Goal: Task Accomplishment & Management: Use online tool/utility

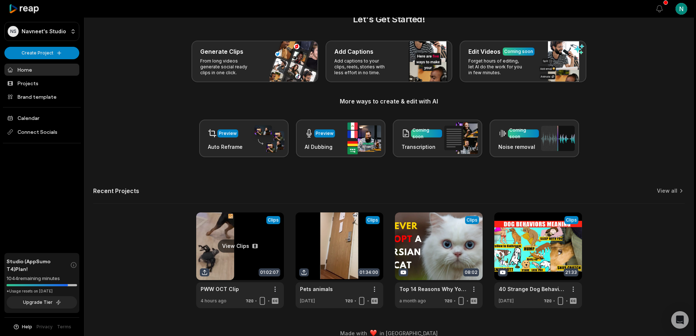
scroll to position [29, 0]
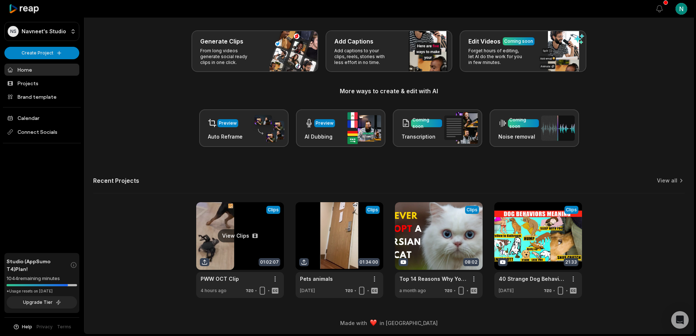
click at [225, 250] on link at bounding box center [240, 250] width 88 height 96
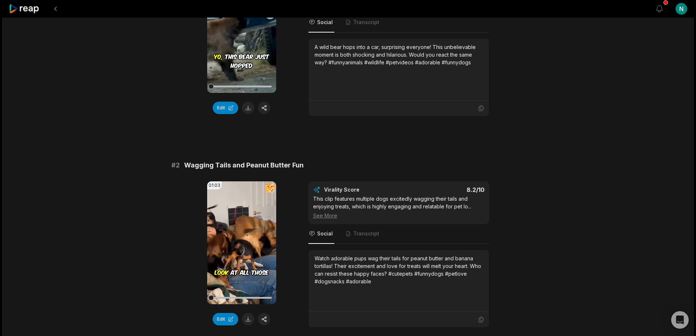
scroll to position [183, 0]
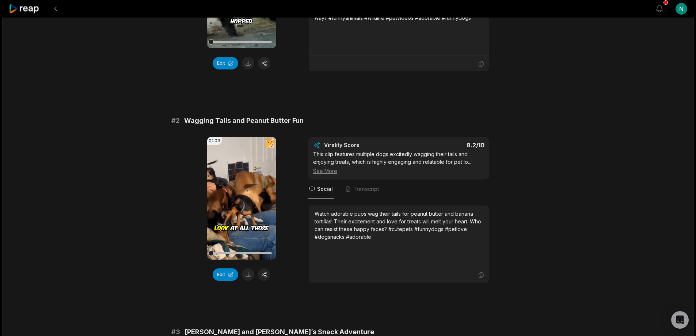
click at [264, 273] on button "button" at bounding box center [264, 274] width 12 height 12
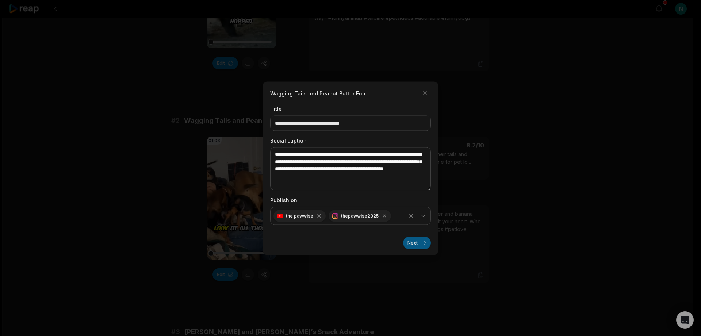
click at [417, 245] on button "Next" at bounding box center [417, 242] width 28 height 12
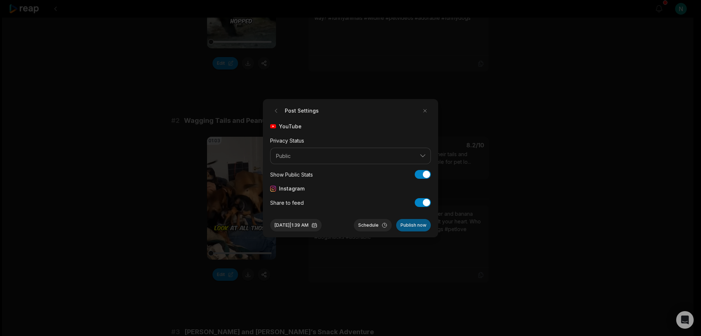
click at [413, 225] on button "Publish now" at bounding box center [413, 225] width 35 height 12
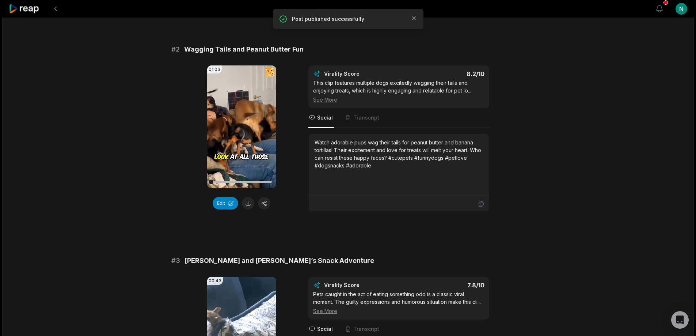
scroll to position [402, 0]
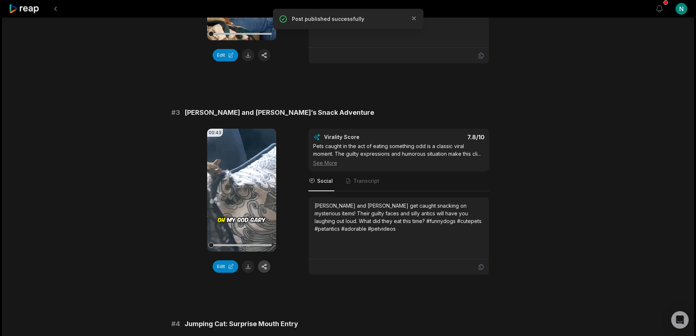
click at [264, 264] on button "button" at bounding box center [264, 266] width 12 height 12
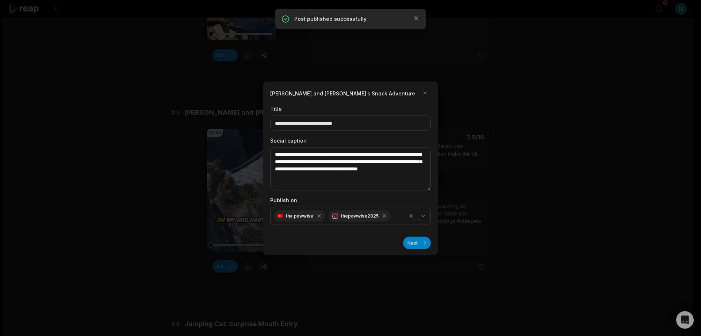
click at [413, 246] on button "Next" at bounding box center [417, 242] width 28 height 12
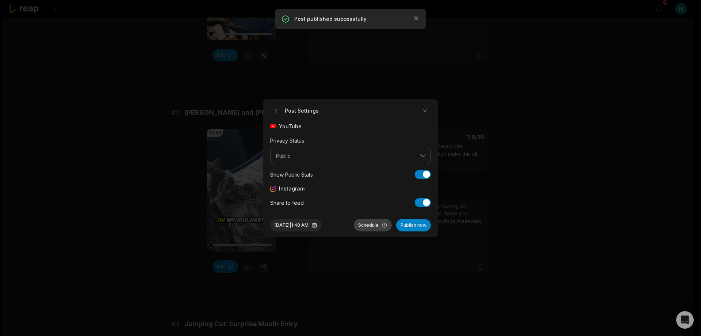
click at [377, 226] on button "Schedule" at bounding box center [373, 225] width 38 height 12
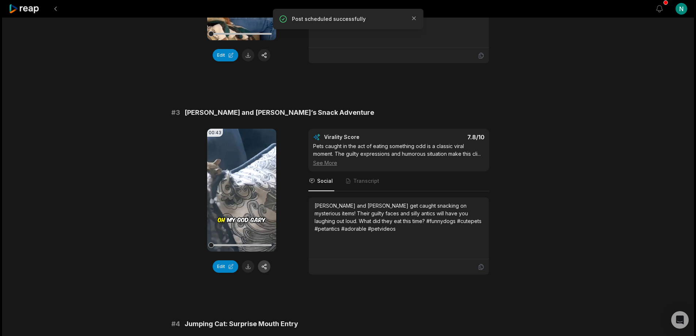
click at [263, 267] on button "button" at bounding box center [264, 266] width 12 height 12
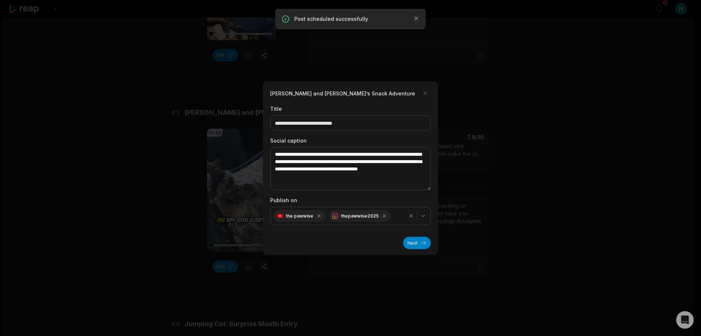
click at [415, 247] on button "Next" at bounding box center [417, 242] width 28 height 12
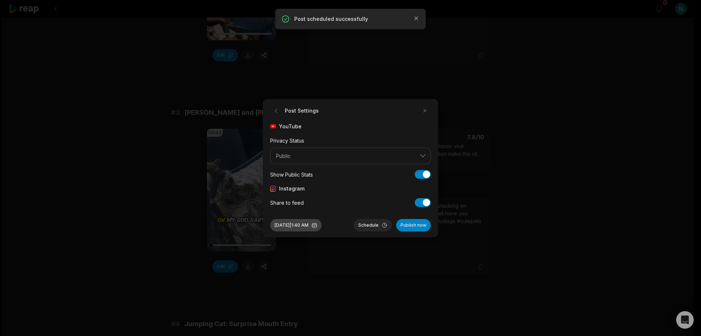
click at [322, 225] on button "Oct 8, 2025 | 1:40 AM" at bounding box center [295, 225] width 51 height 12
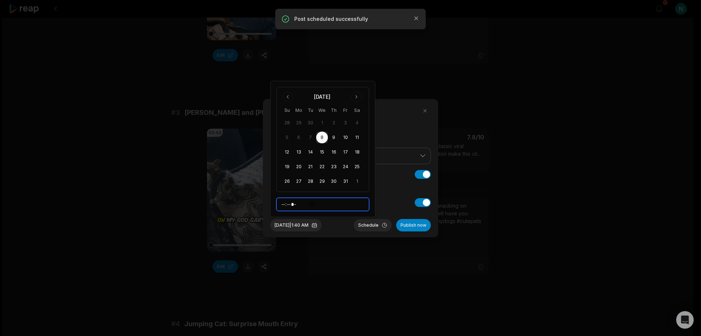
click at [291, 206] on input "*****" at bounding box center [322, 204] width 93 height 13
type input "*****"
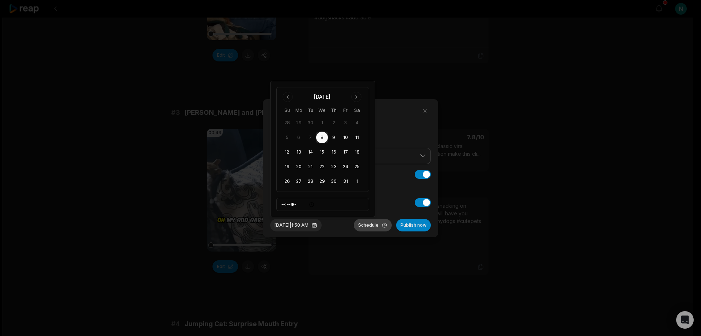
click at [374, 224] on button "Schedule" at bounding box center [373, 225] width 38 height 12
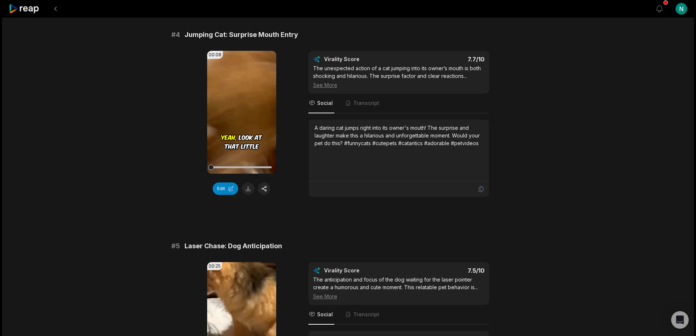
scroll to position [694, 0]
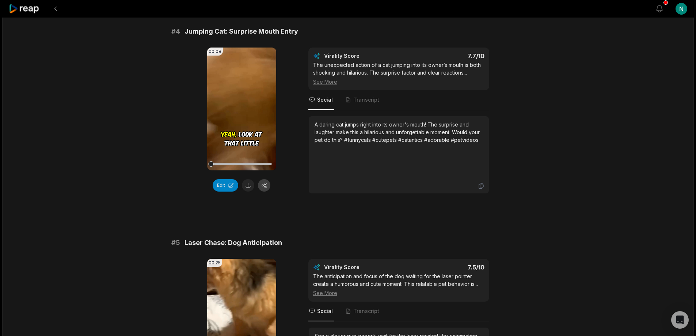
click at [266, 184] on button "button" at bounding box center [264, 185] width 12 height 12
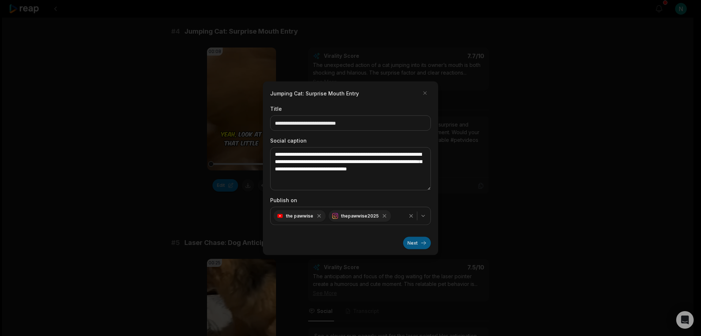
click at [411, 248] on button "Next" at bounding box center [417, 242] width 28 height 12
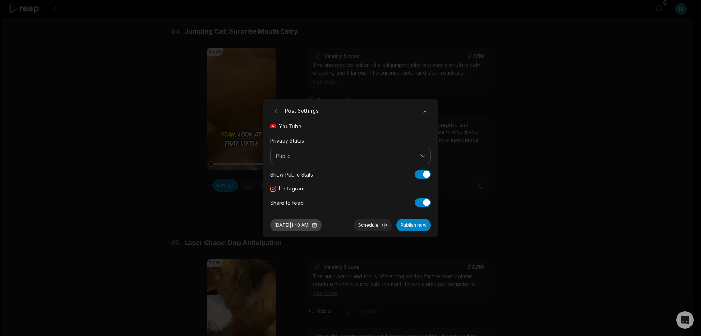
click at [286, 222] on button "Oct 8, 2025 | 1:40 AM" at bounding box center [295, 225] width 51 height 12
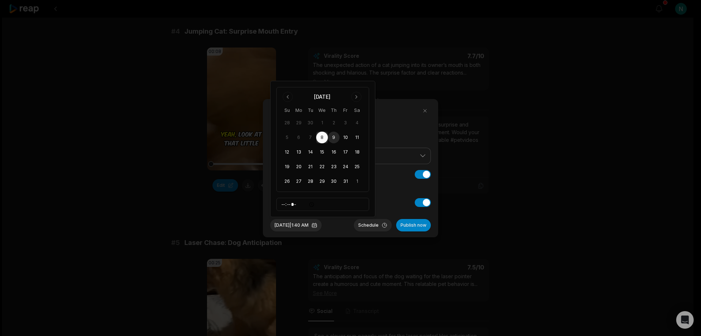
click at [333, 136] on button "9" at bounding box center [334, 137] width 12 height 12
click at [309, 222] on button "Oct 9, 2025 | 1:40 AM" at bounding box center [295, 225] width 51 height 12
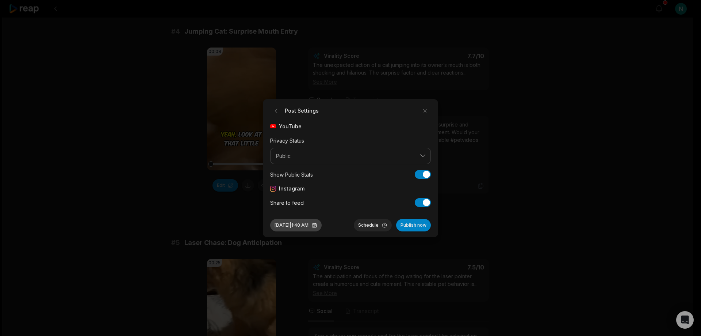
click at [311, 226] on button "Oct 9, 2025 | 1:40 AM" at bounding box center [295, 225] width 51 height 12
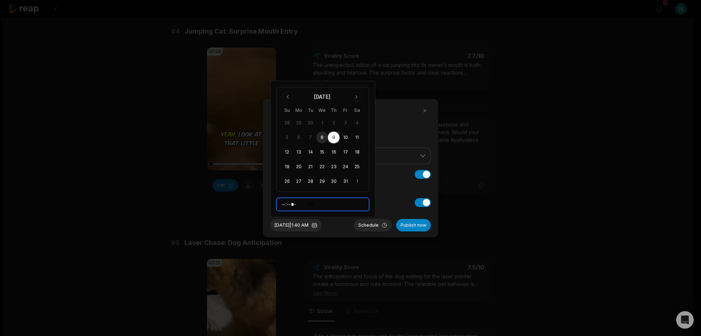
click at [287, 204] on input "*****" at bounding box center [322, 204] width 93 height 13
type input "*****"
click at [368, 225] on button "Schedule" at bounding box center [373, 225] width 38 height 12
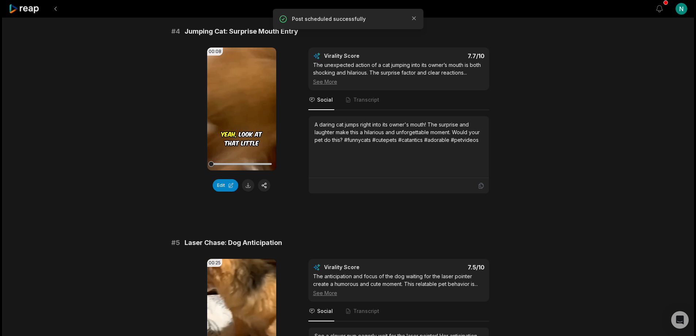
scroll to position [840, 0]
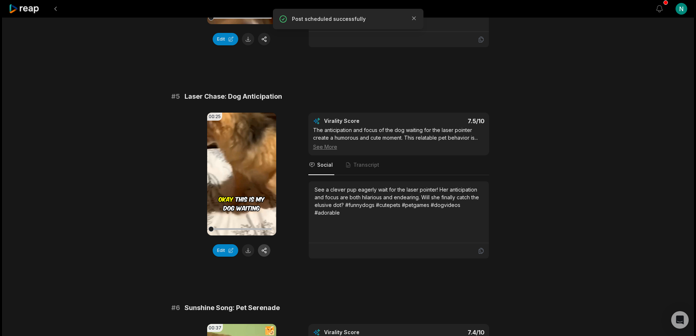
click at [265, 251] on button "button" at bounding box center [264, 250] width 12 height 12
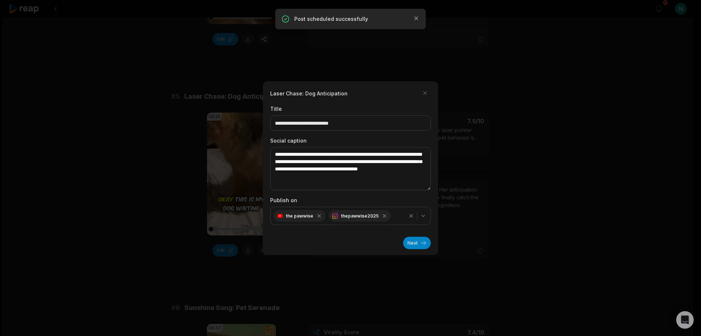
click at [421, 237] on button "Next" at bounding box center [417, 242] width 28 height 12
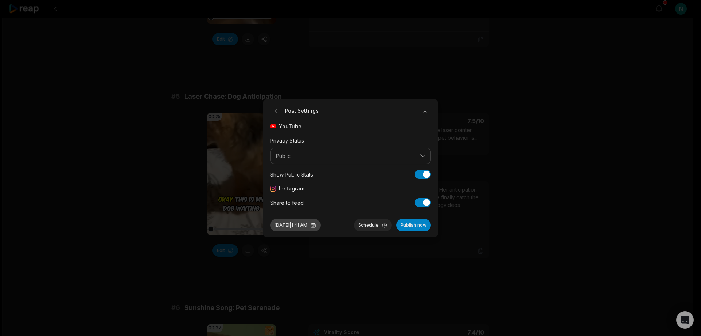
click at [293, 226] on button "Oct 8, 2025 | 1:41 AM" at bounding box center [295, 225] width 50 height 12
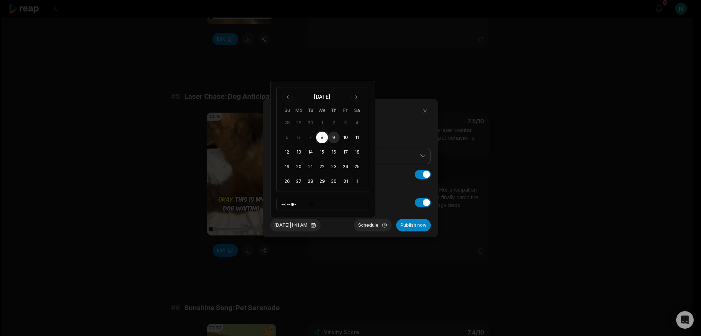
click at [335, 135] on button "9" at bounding box center [334, 137] width 12 height 12
click at [307, 226] on button "Oct 9, 2025 | 1:41 AM" at bounding box center [295, 225] width 50 height 12
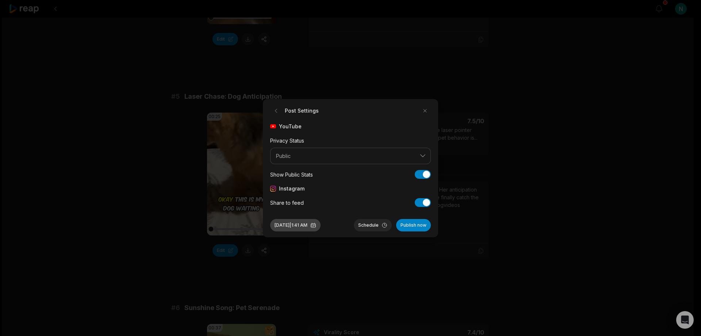
click at [307, 226] on button "Oct 9, 2025 | 1:41 AM" at bounding box center [295, 225] width 50 height 12
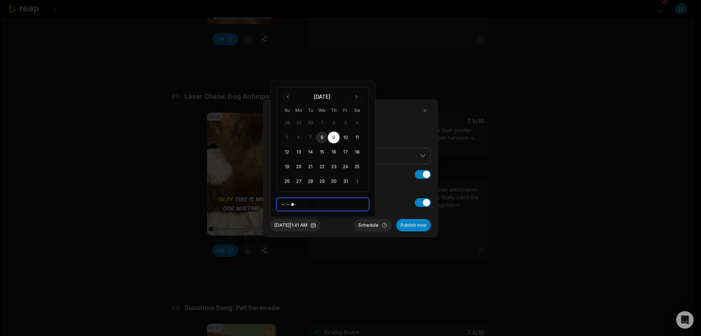
click at [286, 205] on input "*****" at bounding box center [322, 204] width 93 height 13
click at [362, 226] on button "Schedule" at bounding box center [373, 225] width 38 height 12
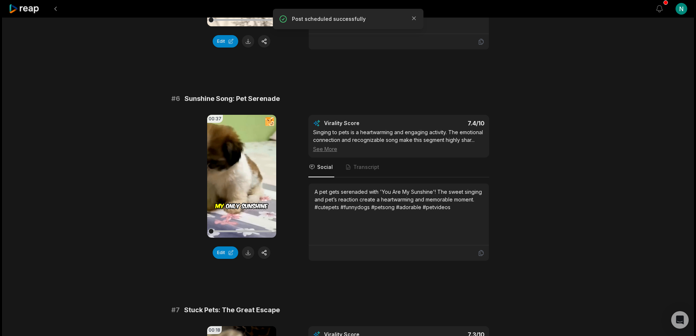
scroll to position [1132, 0]
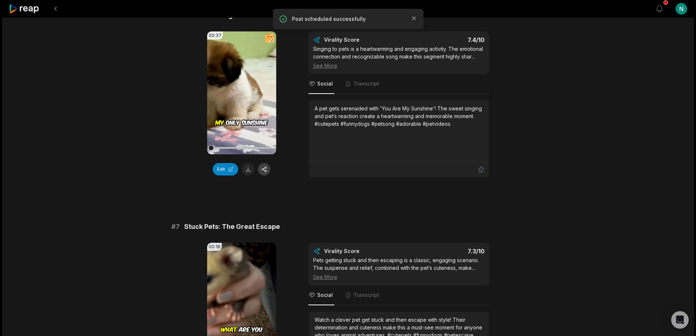
click at [265, 170] on button "button" at bounding box center [264, 169] width 12 height 12
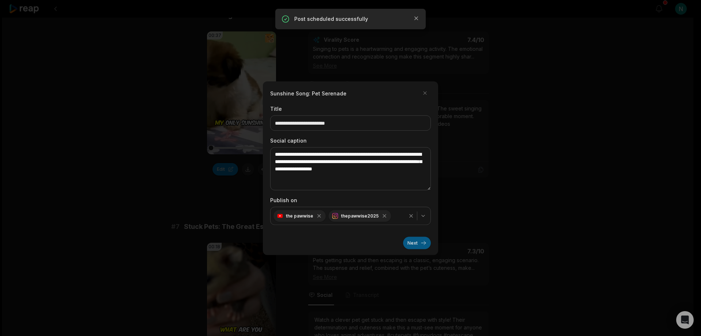
click at [420, 243] on button "Next" at bounding box center [417, 242] width 28 height 12
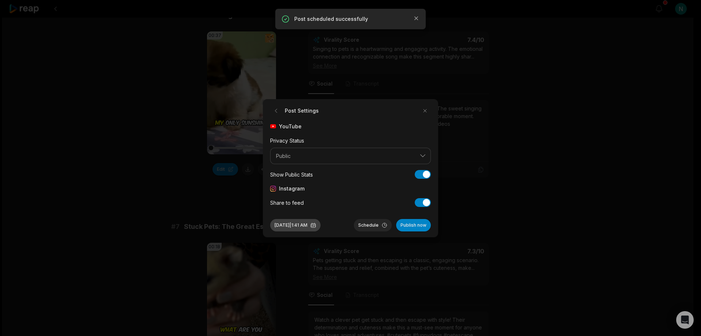
click at [295, 224] on button "Oct 8, 2025 | 1:41 AM" at bounding box center [295, 225] width 50 height 12
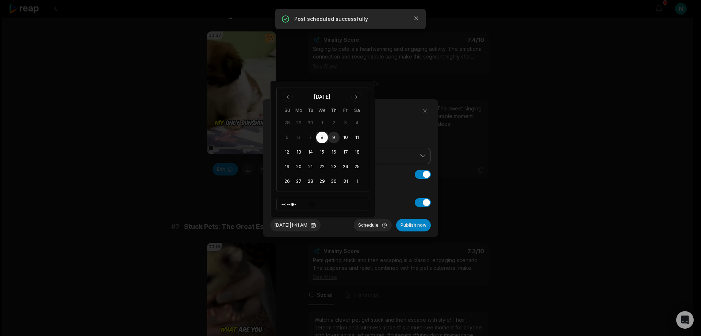
click at [333, 137] on button "9" at bounding box center [334, 137] width 12 height 12
click at [305, 226] on button "Oct 9, 2025 | 1:41 AM" at bounding box center [295, 225] width 50 height 12
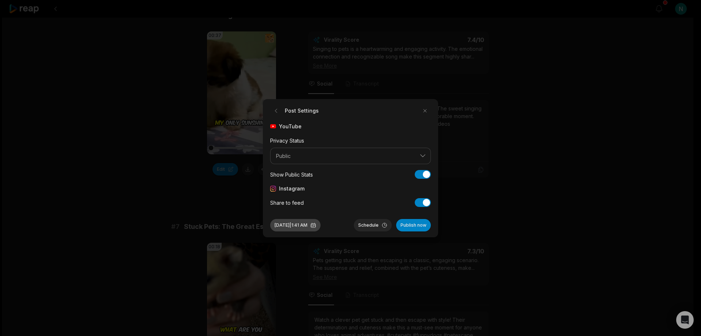
click at [306, 226] on button "Oct 9, 2025 | 1:41 AM" at bounding box center [295, 225] width 50 height 12
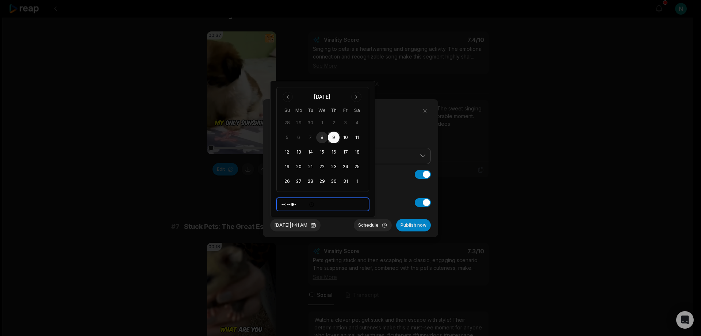
click at [284, 206] on input "*****" at bounding box center [322, 204] width 93 height 13
type input "*****"
click at [240, 208] on div at bounding box center [350, 168] width 701 height 336
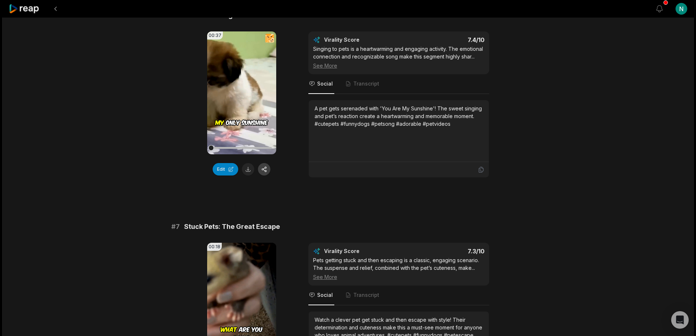
click at [263, 169] on button "button" at bounding box center [264, 169] width 12 height 12
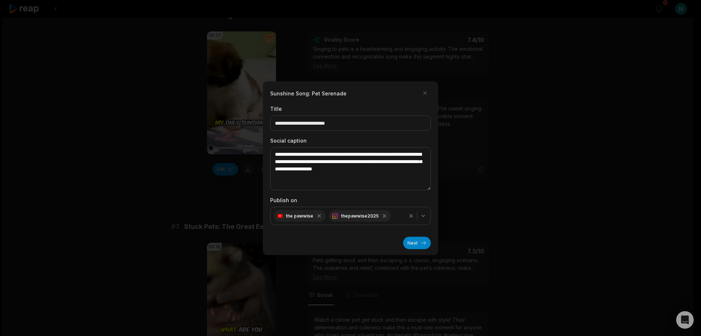
click at [415, 242] on button "Next" at bounding box center [417, 242] width 28 height 12
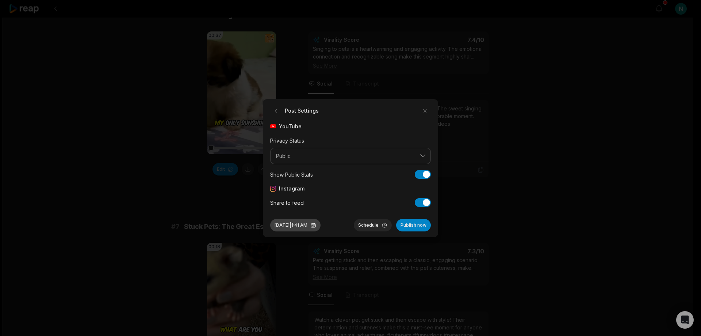
click at [291, 224] on button "Oct 8, 2025 | 1:41 AM" at bounding box center [295, 225] width 50 height 12
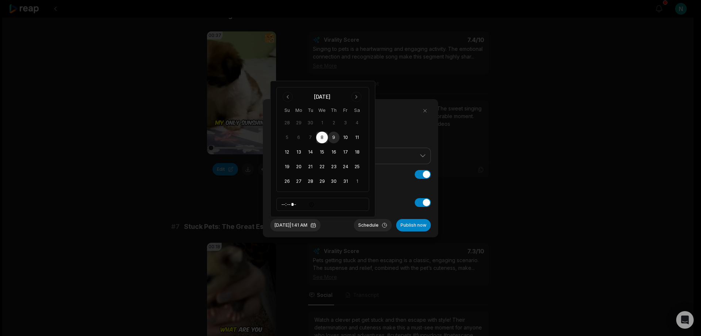
click at [336, 140] on button "9" at bounding box center [334, 137] width 12 height 12
click at [306, 225] on button "Oct 9, 2025 | 1:41 AM" at bounding box center [295, 225] width 50 height 12
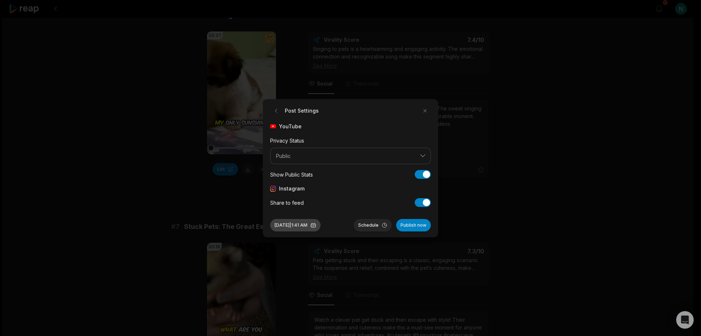
click at [309, 225] on button "Oct 9, 2025 | 1:41 AM" at bounding box center [295, 225] width 50 height 12
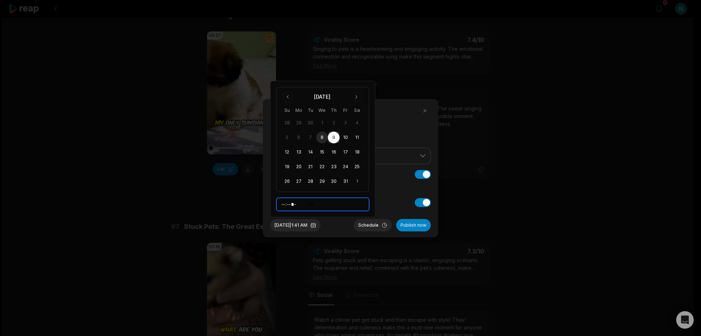
click at [283, 204] on input "*****" at bounding box center [322, 204] width 93 height 13
type input "*****"
click at [339, 230] on div "Oct 9, 2025 | 2:41 AM Schedule Publish now" at bounding box center [350, 222] width 161 height 18
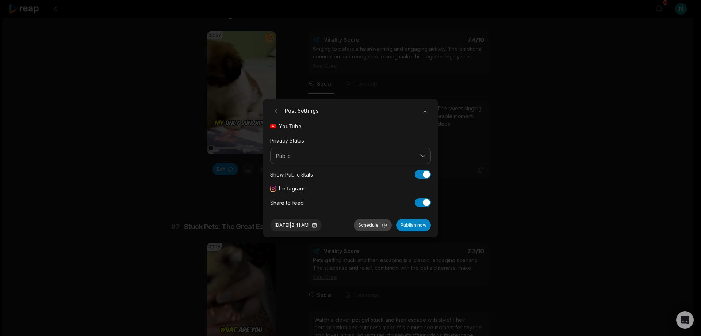
click at [360, 223] on button "Schedule" at bounding box center [373, 225] width 38 height 12
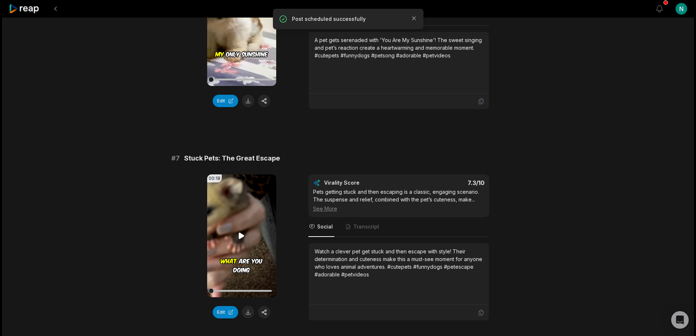
scroll to position [1315, 0]
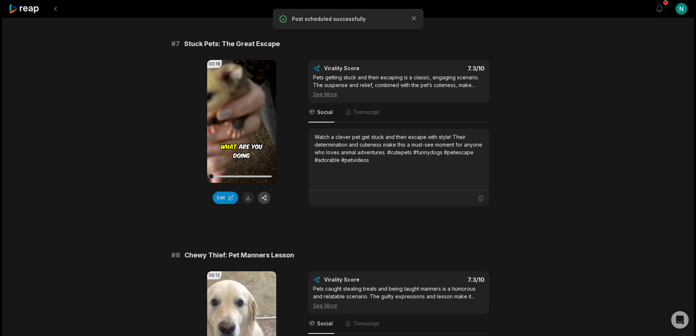
click at [268, 196] on button "button" at bounding box center [264, 197] width 12 height 12
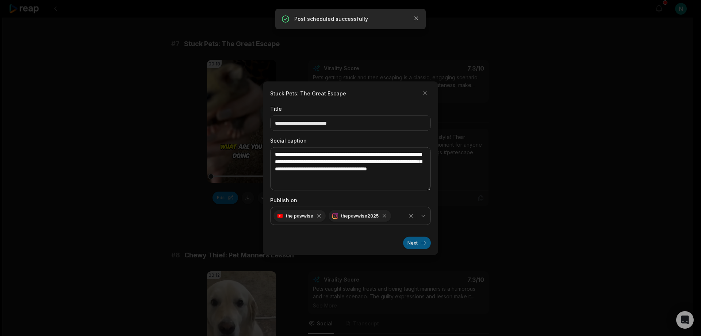
click at [419, 243] on button "Next" at bounding box center [417, 242] width 28 height 12
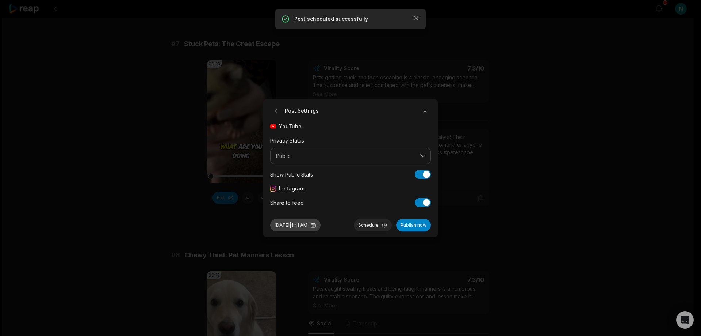
click at [287, 222] on button "Oct 8, 2025 | 1:41 AM" at bounding box center [295, 225] width 50 height 12
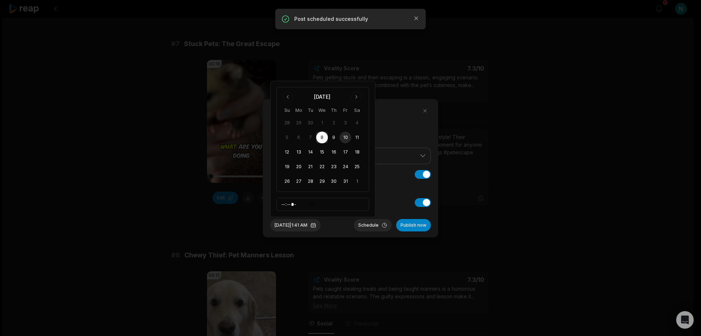
click at [346, 139] on button "10" at bounding box center [346, 137] width 12 height 12
click at [286, 205] on input "*****" at bounding box center [322, 204] width 93 height 13
type input "*****"
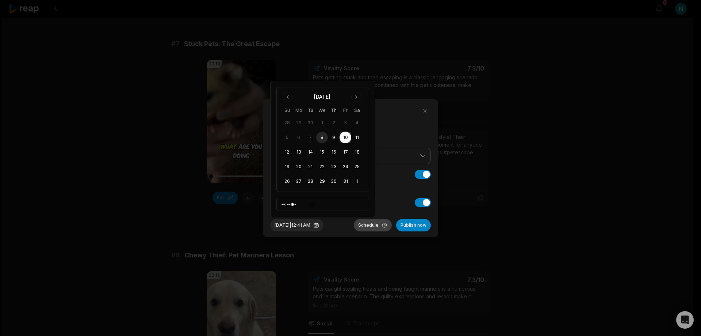
click at [367, 223] on button "Schedule" at bounding box center [373, 225] width 38 height 12
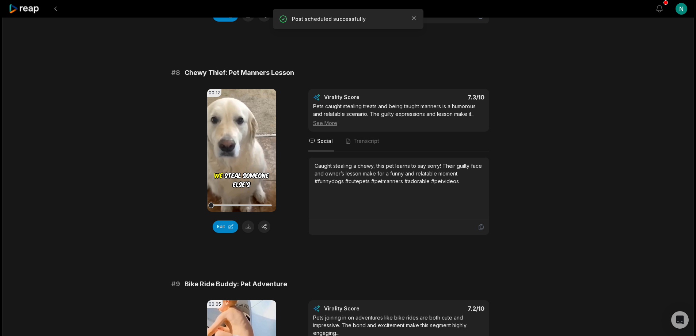
scroll to position [1497, 0]
click at [263, 228] on button "button" at bounding box center [264, 226] width 12 height 12
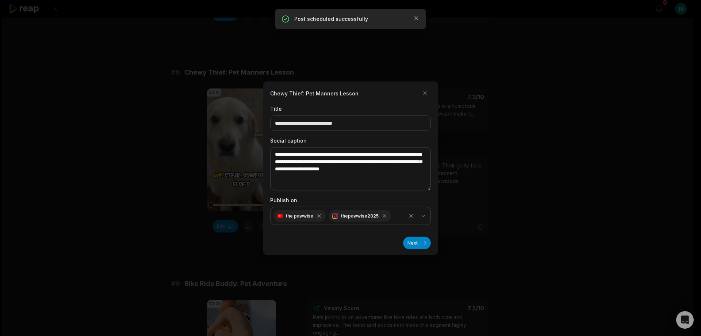
click at [411, 243] on button "Next" at bounding box center [417, 242] width 28 height 12
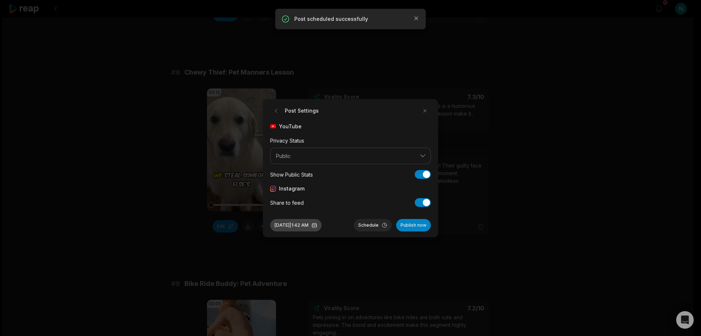
click at [304, 224] on button "Oct 8, 2025 | 1:42 AM" at bounding box center [295, 225] width 51 height 12
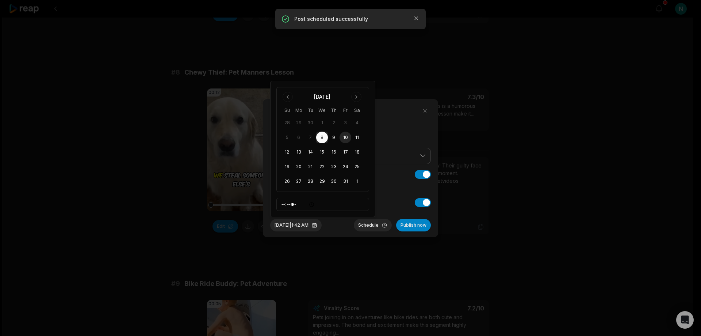
click at [346, 136] on button "10" at bounding box center [346, 137] width 12 height 12
click at [308, 227] on button "Oct 10, 2025 | 1:42 AM" at bounding box center [295, 225] width 51 height 12
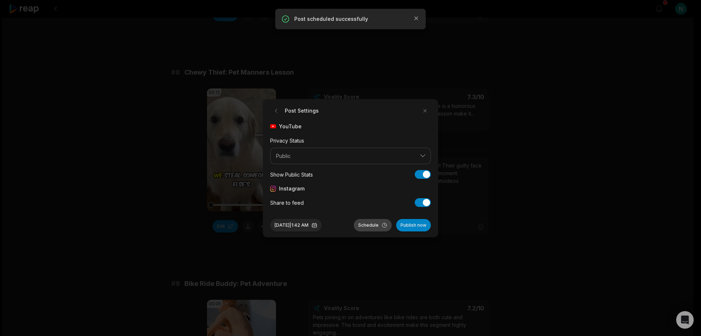
click at [371, 223] on button "Schedule" at bounding box center [373, 225] width 38 height 12
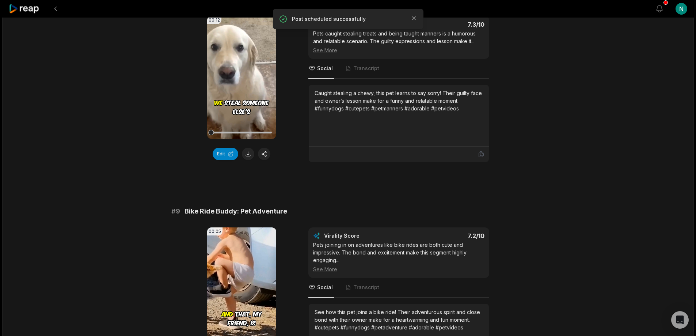
scroll to position [1680, 0]
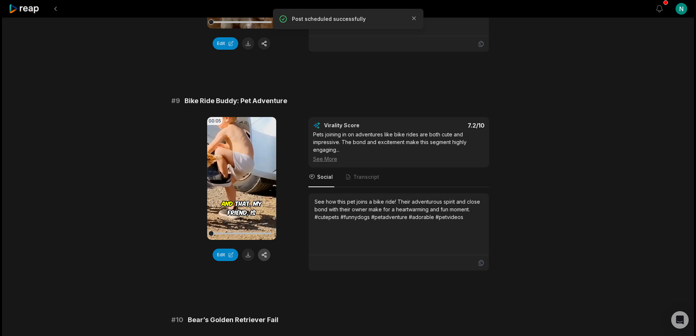
click at [267, 254] on button "button" at bounding box center [264, 254] width 12 height 12
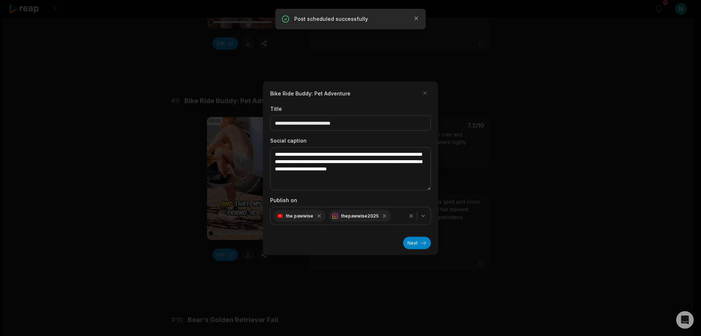
click at [427, 246] on button "Next" at bounding box center [417, 242] width 28 height 12
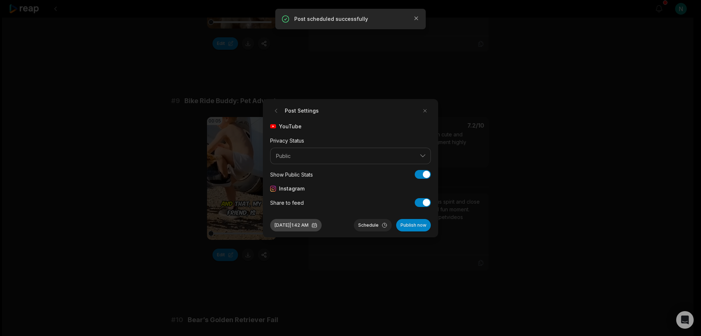
click at [312, 223] on button "Oct 8, 2025 | 1:42 AM" at bounding box center [295, 225] width 51 height 12
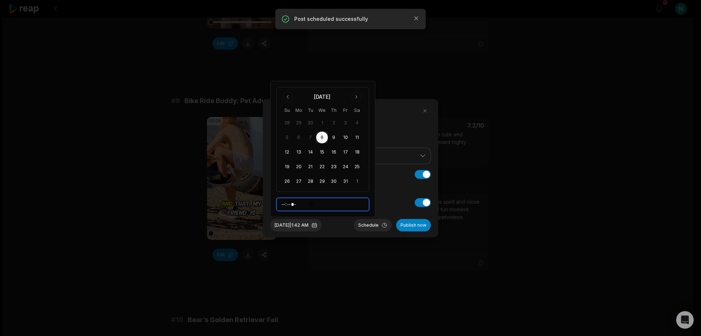
click at [285, 203] on input "*****" at bounding box center [322, 204] width 93 height 13
type input "*****"
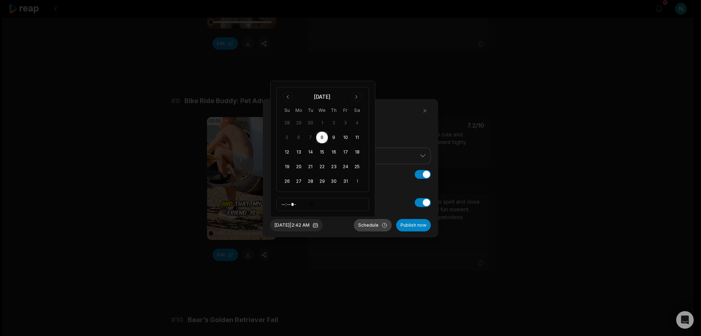
click at [367, 222] on button "Schedule" at bounding box center [373, 225] width 38 height 12
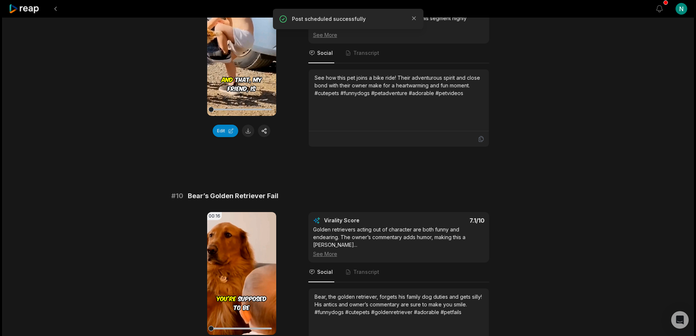
scroll to position [1863, 0]
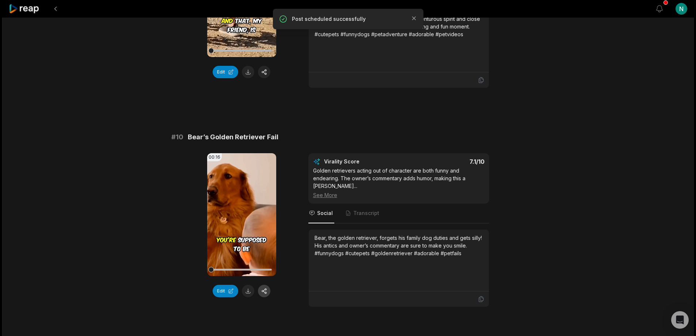
click at [266, 291] on button "button" at bounding box center [264, 291] width 12 height 12
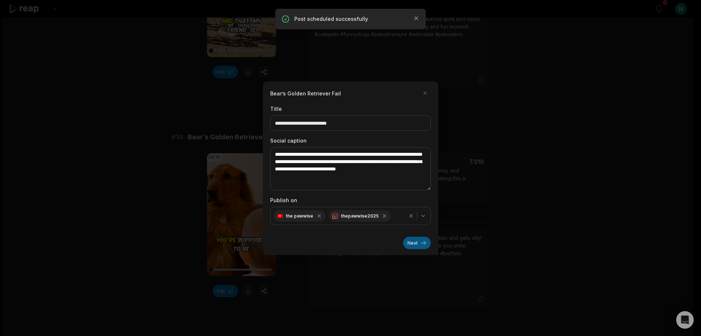
click at [413, 244] on button "Next" at bounding box center [417, 242] width 28 height 12
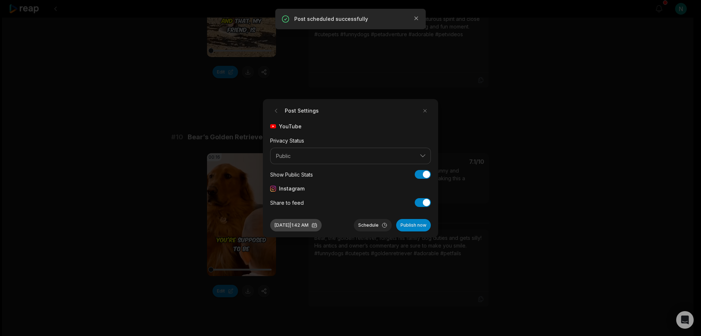
click at [322, 227] on button "Oct 8, 2025 | 1:42 AM" at bounding box center [295, 225] width 51 height 12
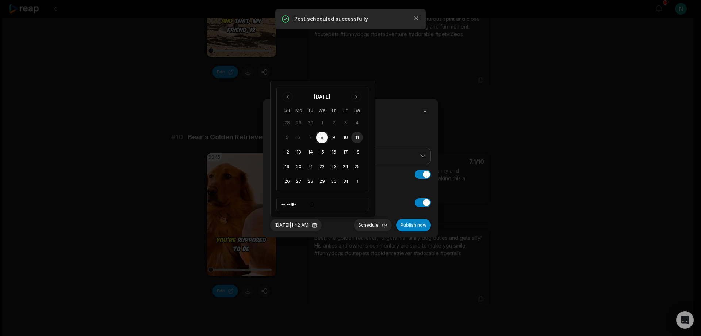
click at [358, 135] on button "11" at bounding box center [357, 137] width 12 height 12
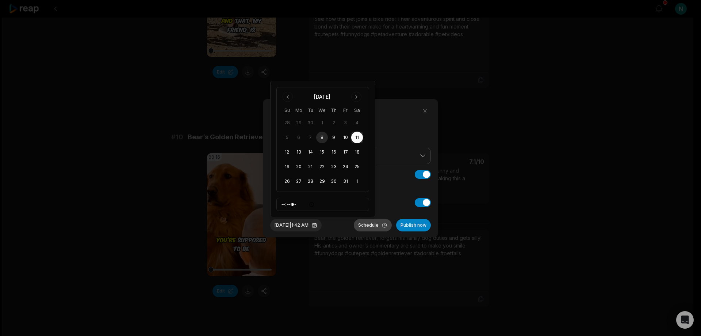
click at [374, 220] on button "Schedule" at bounding box center [373, 225] width 38 height 12
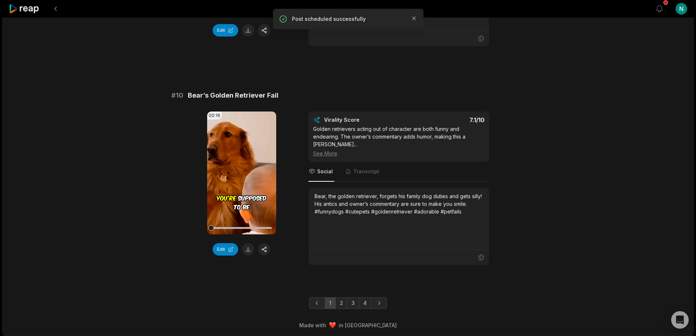
scroll to position [1906, 0]
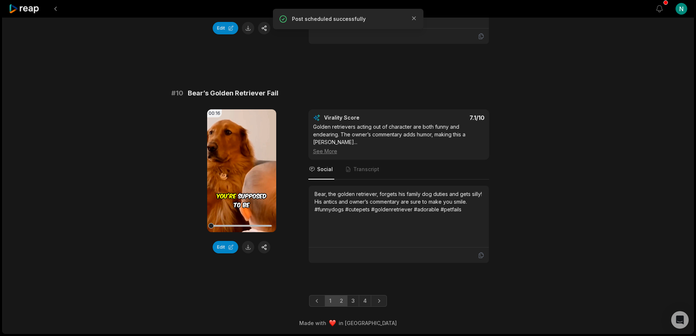
click at [341, 298] on link "2" at bounding box center [341, 301] width 12 height 12
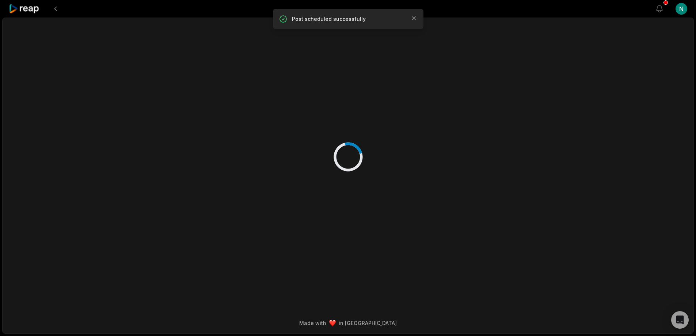
scroll to position [0, 0]
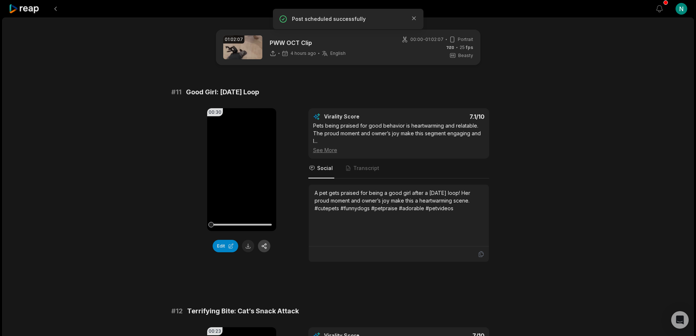
click at [265, 246] on button "button" at bounding box center [264, 246] width 12 height 12
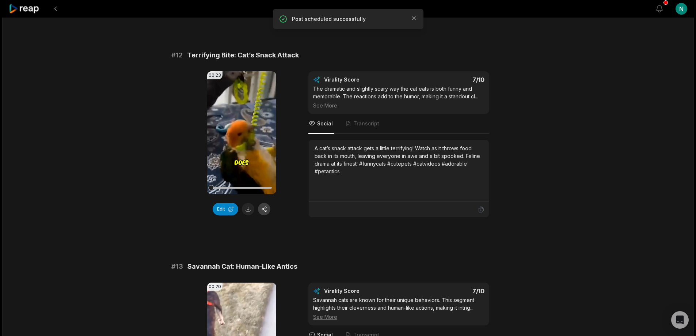
click at [264, 209] on button "button" at bounding box center [264, 209] width 12 height 12
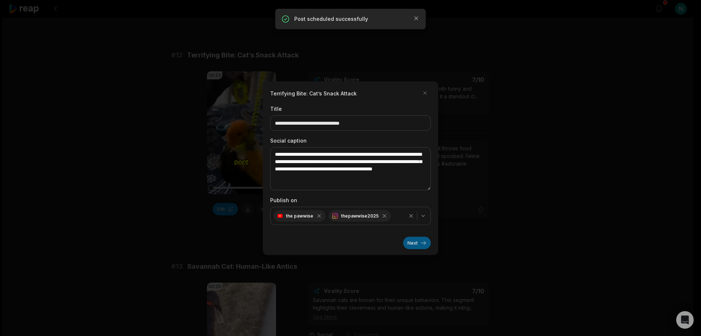
click at [412, 241] on button "Next" at bounding box center [417, 242] width 28 height 12
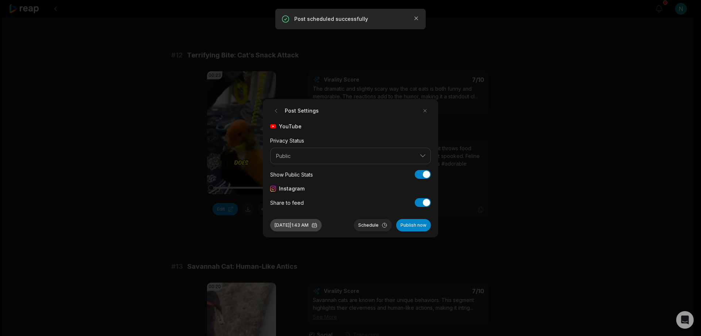
click at [311, 224] on button "Oct 8, 2025 | 1:43 AM" at bounding box center [295, 225] width 51 height 12
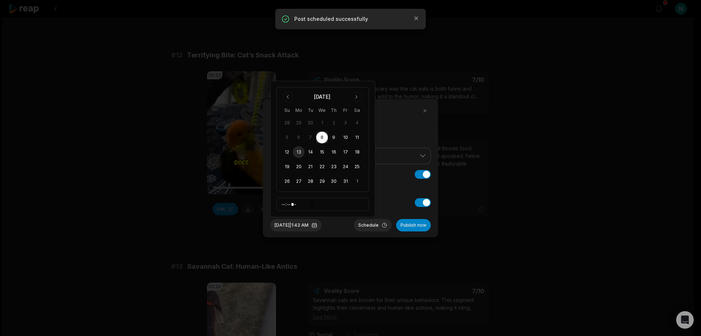
click at [299, 150] on button "13" at bounding box center [299, 152] width 12 height 12
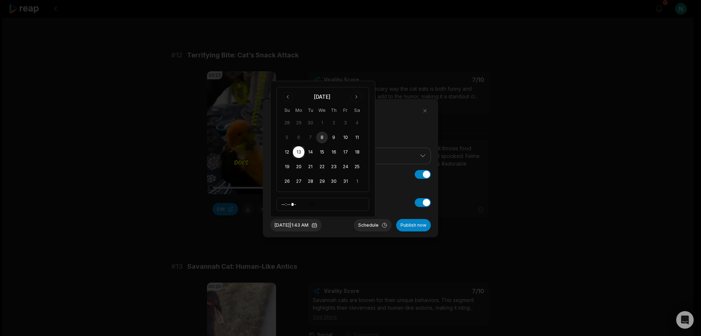
click at [381, 224] on button "Schedule" at bounding box center [373, 225] width 38 height 12
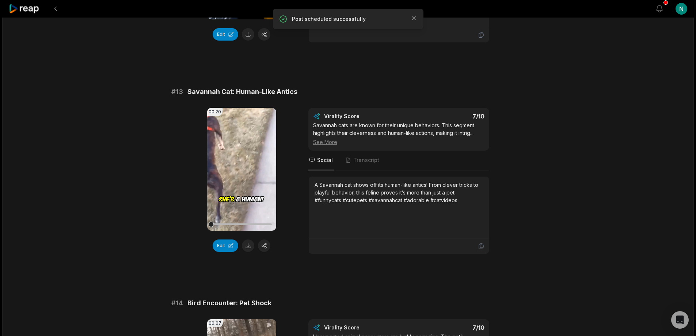
scroll to position [438, 0]
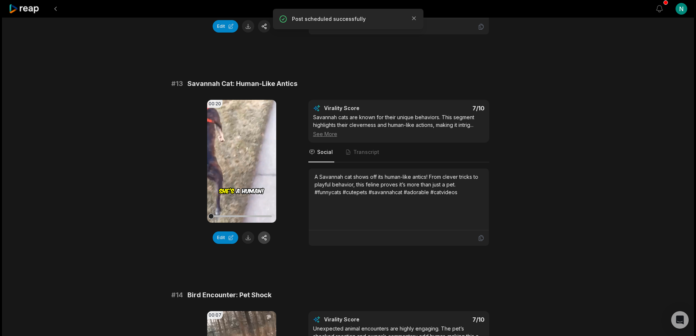
click at [263, 236] on button "button" at bounding box center [264, 237] width 12 height 12
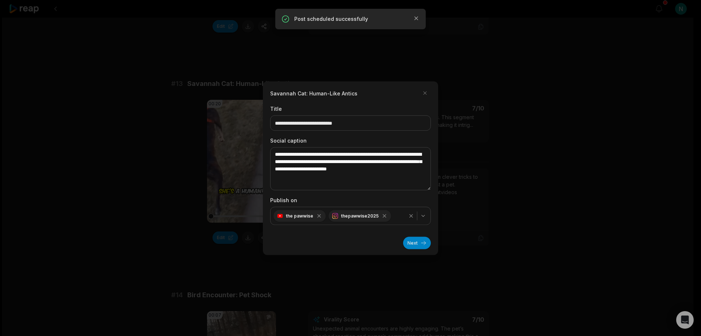
click at [423, 240] on button "Next" at bounding box center [417, 242] width 28 height 12
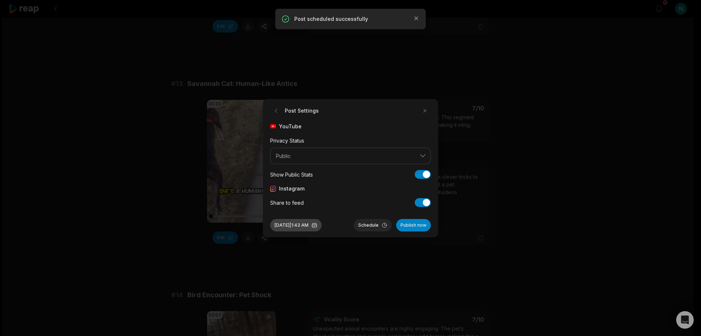
click at [316, 225] on button "Oct 8, 2025 | 1:43 AM" at bounding box center [295, 225] width 51 height 12
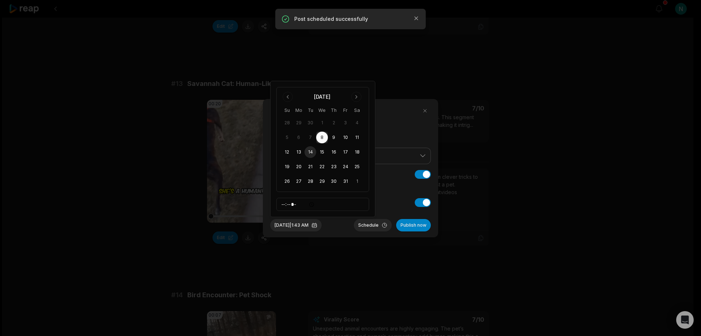
click at [310, 152] on button "14" at bounding box center [311, 152] width 12 height 12
click at [374, 224] on button "Schedule" at bounding box center [373, 225] width 38 height 12
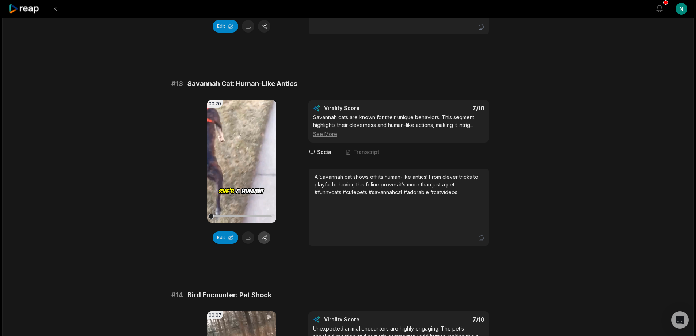
click at [263, 239] on button "button" at bounding box center [264, 237] width 12 height 12
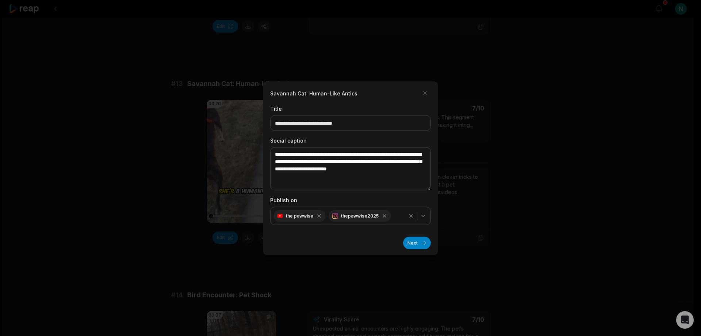
click at [412, 246] on button "Next" at bounding box center [417, 242] width 28 height 12
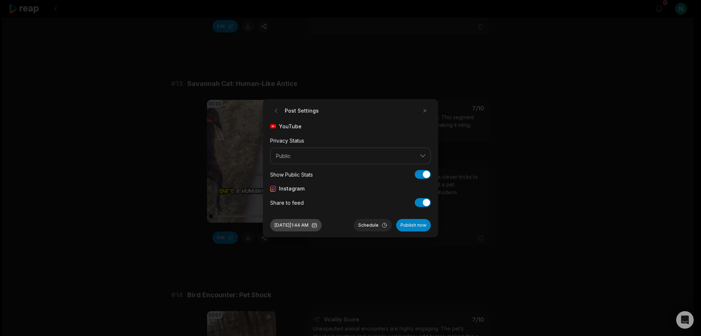
click at [304, 226] on button "[DATE] 1:44 AM" at bounding box center [295, 225] width 51 height 12
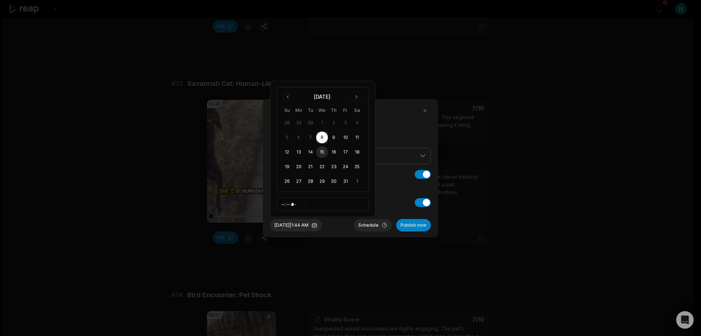
click at [321, 151] on button "15" at bounding box center [322, 152] width 12 height 12
click at [307, 152] on button "14" at bounding box center [311, 152] width 12 height 12
click at [305, 224] on button "Oct 14, 2025 | 1:44 AM" at bounding box center [295, 225] width 51 height 12
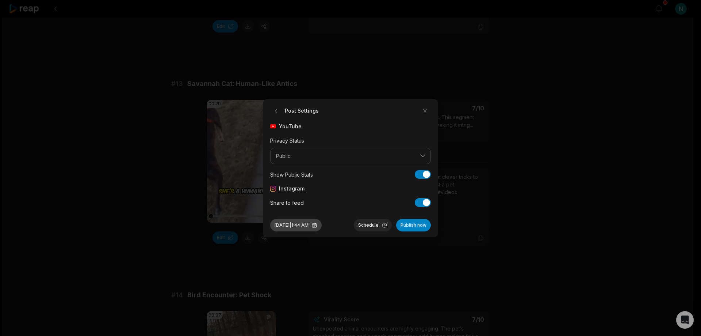
click at [309, 225] on button "Oct 14, 2025 | 1:44 AM" at bounding box center [295, 225] width 51 height 12
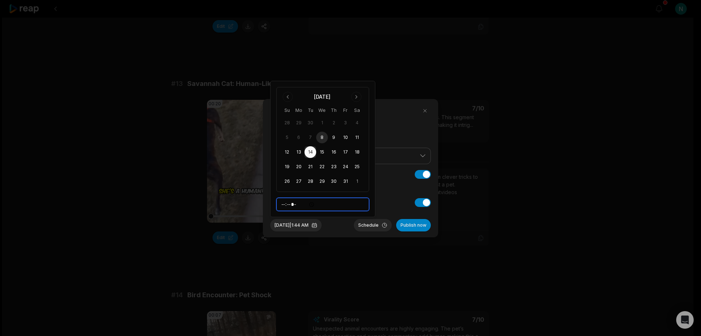
click at [284, 206] on input "*****" at bounding box center [322, 204] width 93 height 13
type input "*****"
click at [371, 226] on button "Schedule" at bounding box center [373, 225] width 38 height 12
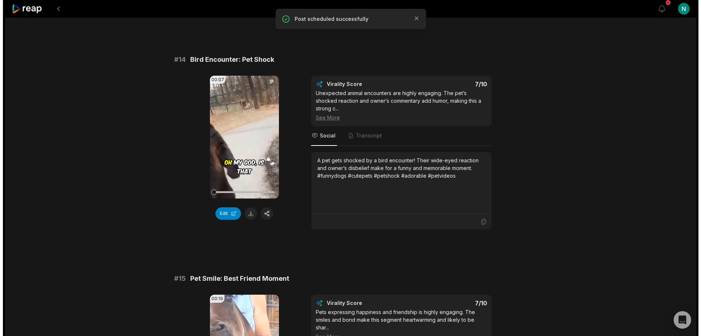
scroll to position [730, 0]
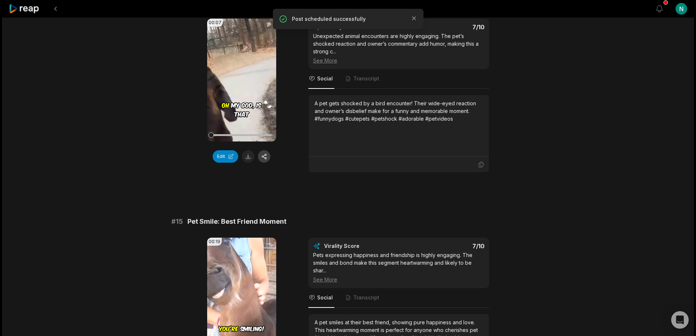
click at [263, 157] on button "button" at bounding box center [264, 156] width 12 height 12
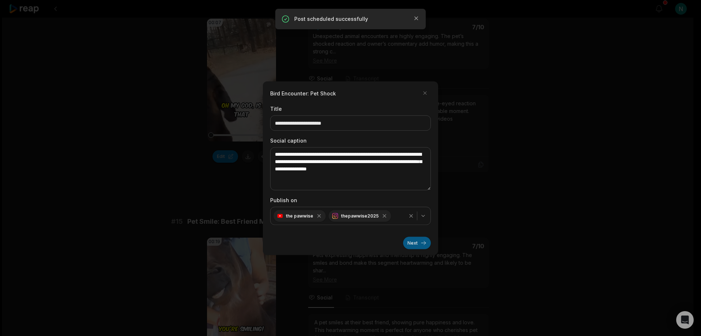
click at [415, 242] on button "Next" at bounding box center [417, 242] width 28 height 12
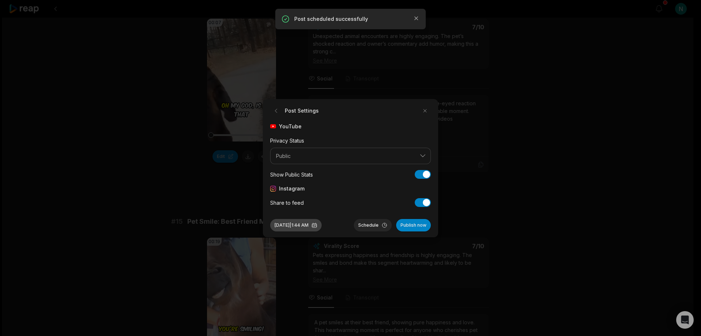
click at [293, 225] on button "[DATE] 1:44 AM" at bounding box center [295, 225] width 51 height 12
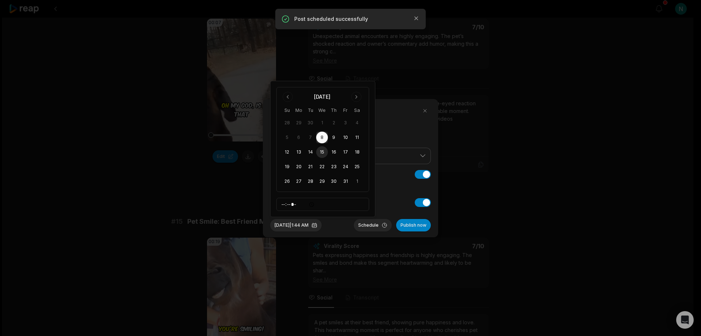
click at [324, 152] on button "15" at bounding box center [322, 152] width 12 height 12
click at [369, 226] on button "Schedule" at bounding box center [373, 225] width 38 height 12
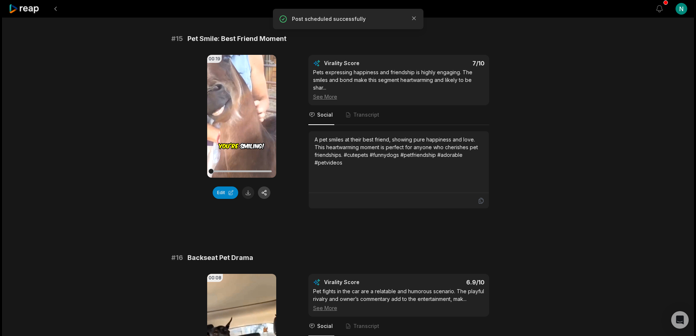
click at [263, 186] on button "button" at bounding box center [264, 192] width 12 height 12
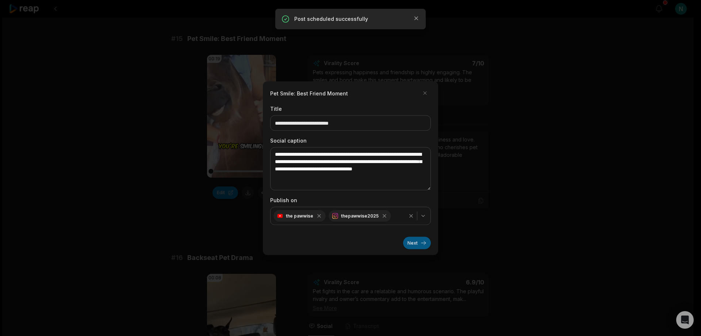
click at [413, 247] on button "Next" at bounding box center [417, 242] width 28 height 12
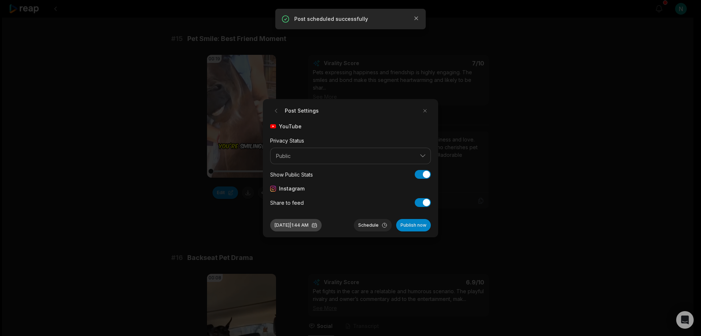
click at [322, 225] on button "[DATE] 1:44 AM" at bounding box center [295, 225] width 51 height 12
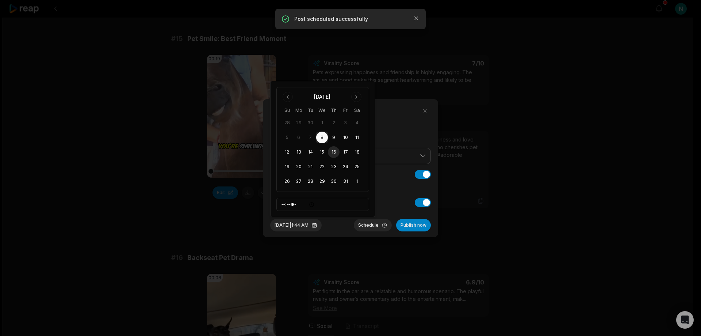
click at [333, 153] on button "16" at bounding box center [334, 152] width 12 height 12
click at [371, 223] on button "Schedule" at bounding box center [373, 225] width 38 height 12
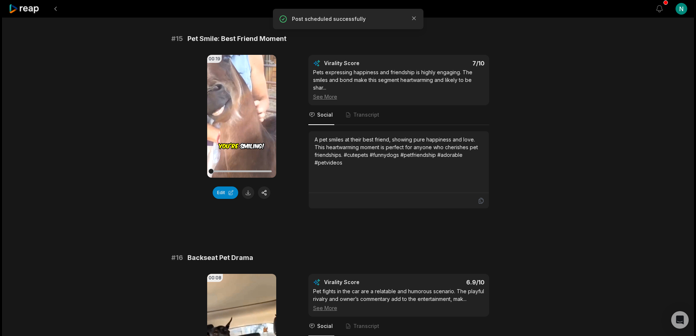
click at [224, 222] on div "# 11 Good Girl: Karma Loop 00:30 Your browser does not support mp4 format. Edit…" at bounding box center [348, 223] width 354 height 2098
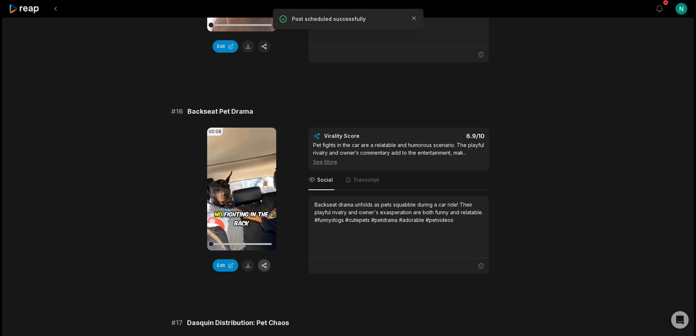
click at [265, 259] on button "button" at bounding box center [264, 265] width 12 height 12
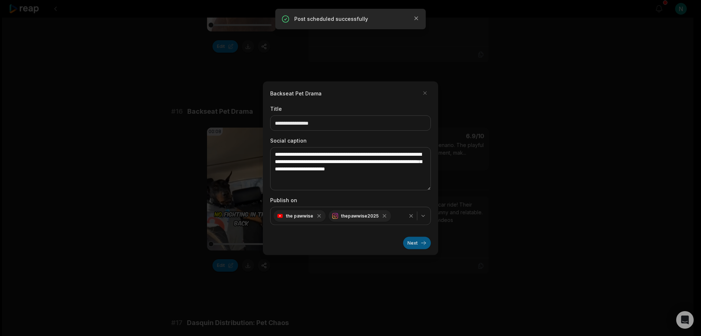
click at [412, 243] on button "Next" at bounding box center [417, 242] width 28 height 12
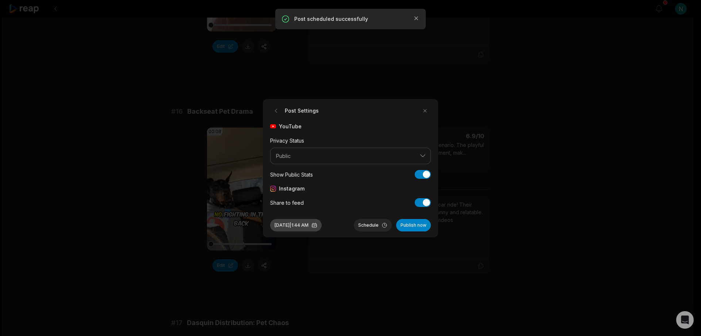
click at [322, 225] on button "Oct 8, 2025 | 1:44 AM" at bounding box center [295, 225] width 51 height 12
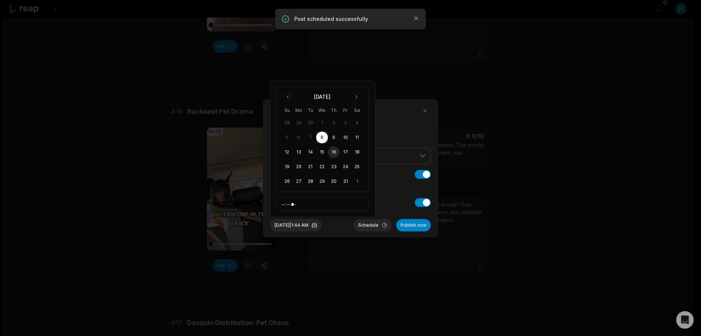
click at [332, 153] on button "16" at bounding box center [334, 152] width 12 height 12
click at [364, 226] on button "Schedule" at bounding box center [373, 225] width 38 height 12
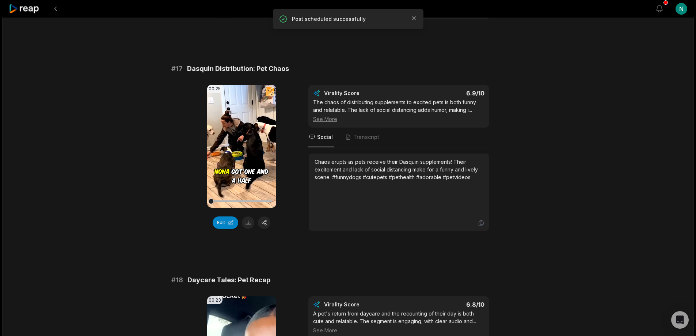
scroll to position [1315, 0]
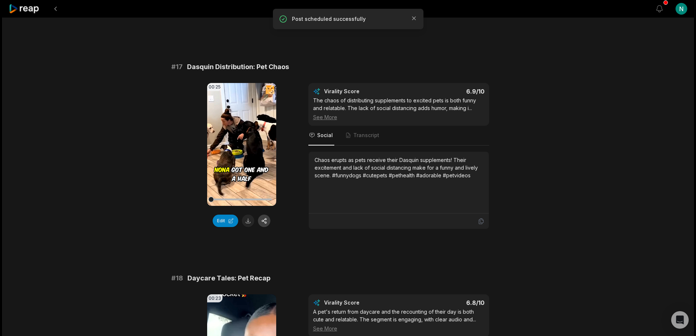
click at [264, 214] on button "button" at bounding box center [264, 220] width 12 height 12
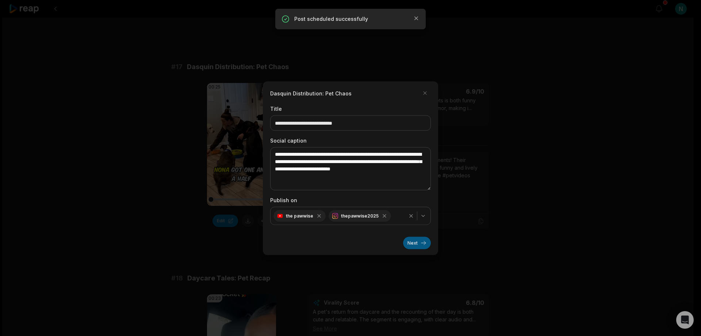
click at [418, 241] on button "Next" at bounding box center [417, 242] width 28 height 12
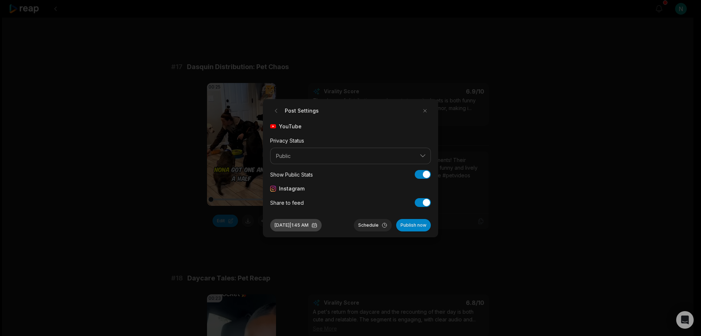
click at [322, 224] on button "Oct 8, 2025 | 1:45 AM" at bounding box center [295, 225] width 51 height 12
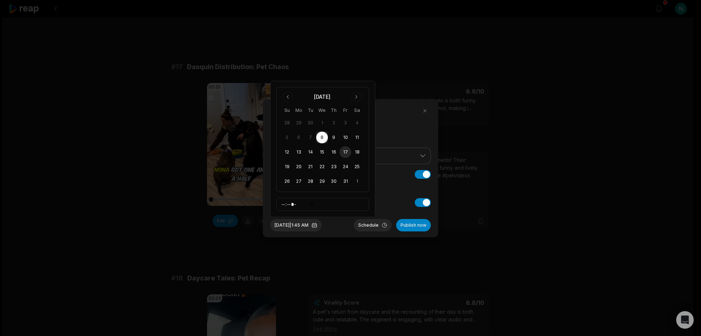
click at [345, 153] on button "17" at bounding box center [346, 152] width 12 height 12
click at [370, 223] on button "Schedule" at bounding box center [373, 225] width 38 height 12
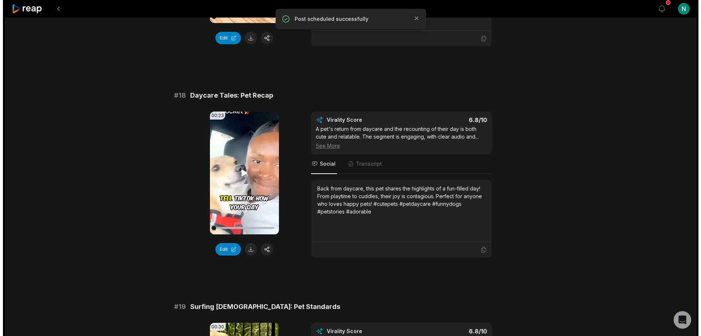
scroll to position [1534, 0]
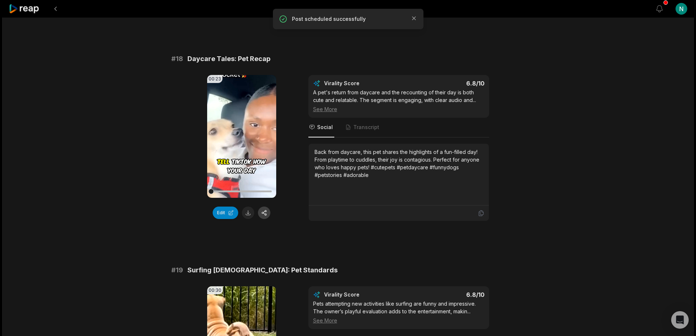
click at [263, 206] on button "button" at bounding box center [264, 212] width 12 height 12
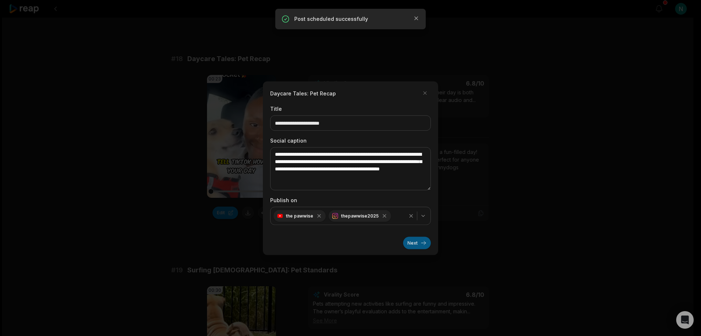
click at [409, 243] on button "Next" at bounding box center [417, 242] width 28 height 12
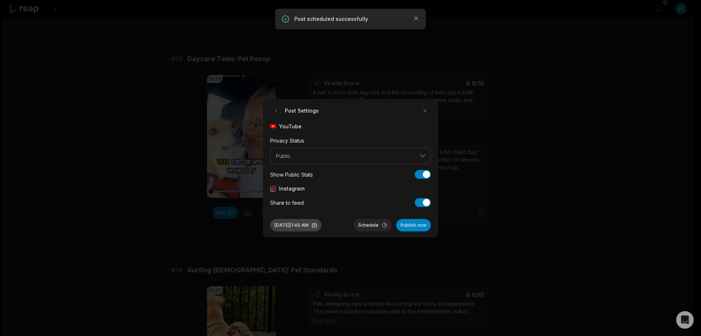
click at [322, 224] on button "Oct 8, 2025 | 1:45 AM" at bounding box center [295, 225] width 51 height 12
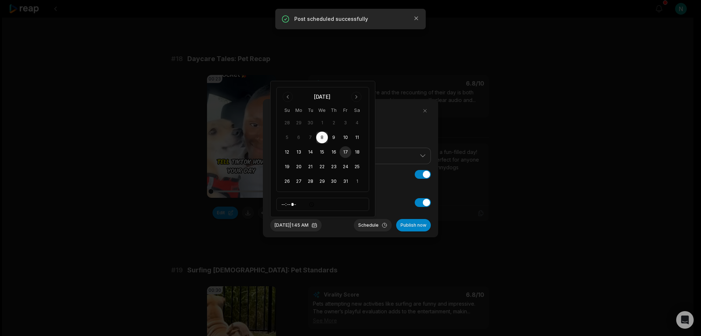
click at [349, 152] on button "17" at bounding box center [346, 152] width 12 height 12
click at [368, 225] on button "Schedule" at bounding box center [373, 225] width 38 height 12
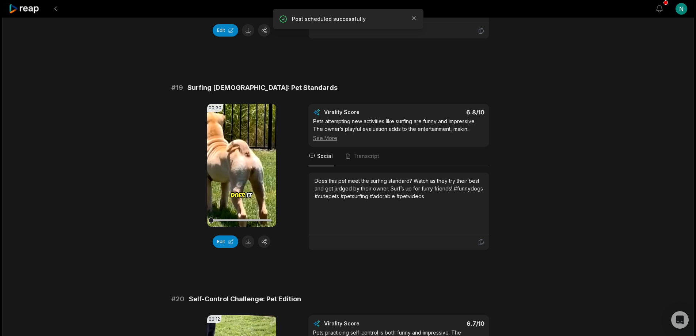
scroll to position [1717, 0]
click at [265, 235] on button "button" at bounding box center [264, 241] width 12 height 12
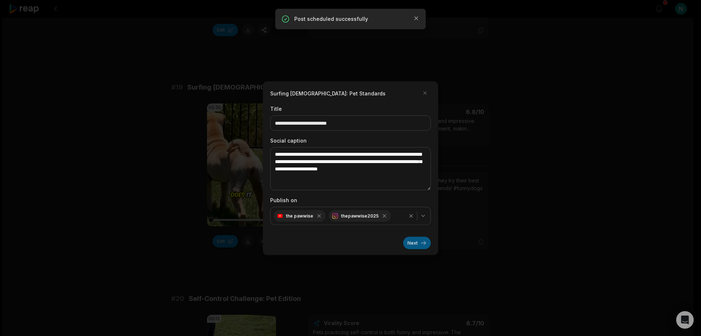
click at [410, 242] on button "Next" at bounding box center [417, 242] width 28 height 12
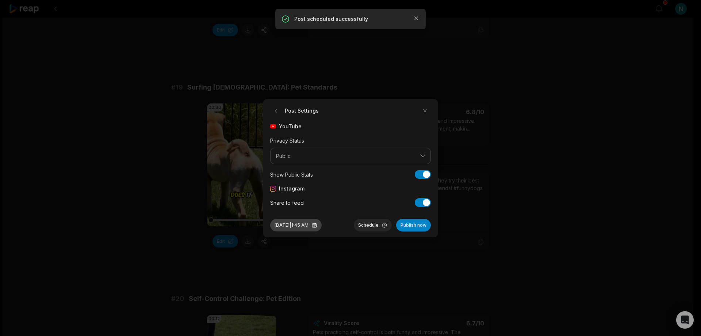
click at [322, 225] on button "Oct 8, 2025 | 1:45 AM" at bounding box center [295, 225] width 51 height 12
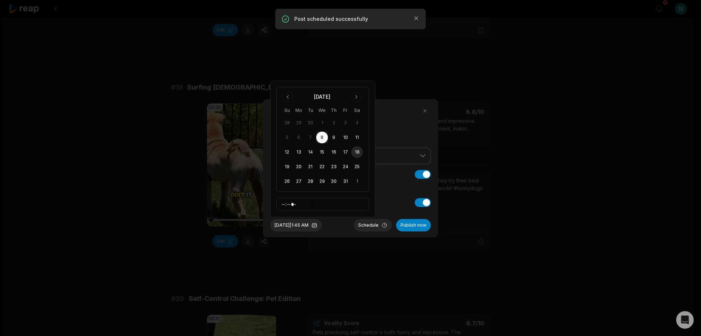
click at [354, 150] on button "18" at bounding box center [357, 152] width 12 height 12
click at [341, 232] on div "Post Settings YouTube Privacy Status Public Show Public Stats Show Public Stats…" at bounding box center [350, 168] width 175 height 138
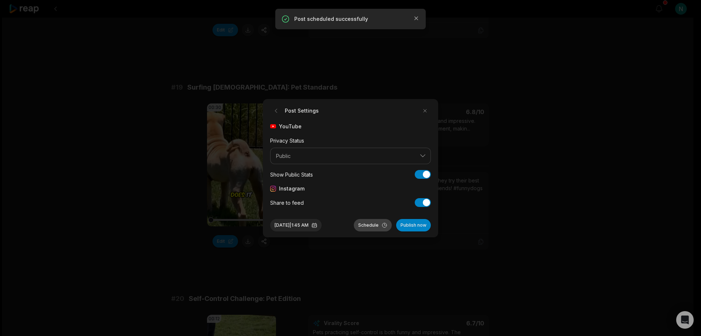
click at [369, 225] on button "Schedule" at bounding box center [373, 225] width 38 height 12
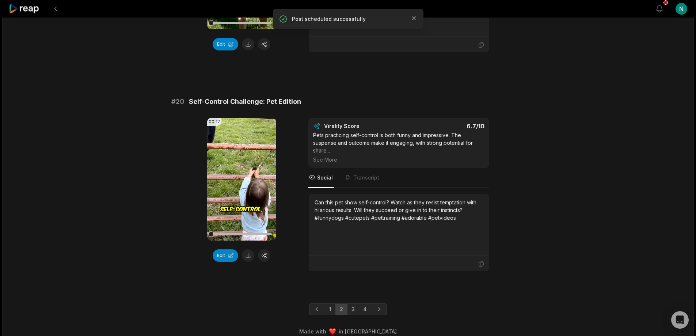
scroll to position [1914, 0]
click at [264, 248] on button "button" at bounding box center [264, 254] width 12 height 12
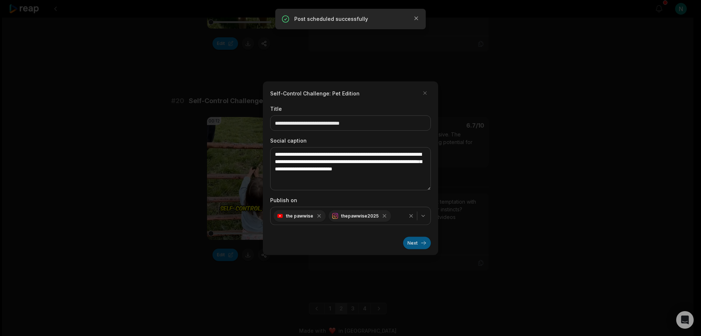
click at [413, 244] on button "Next" at bounding box center [417, 242] width 28 height 12
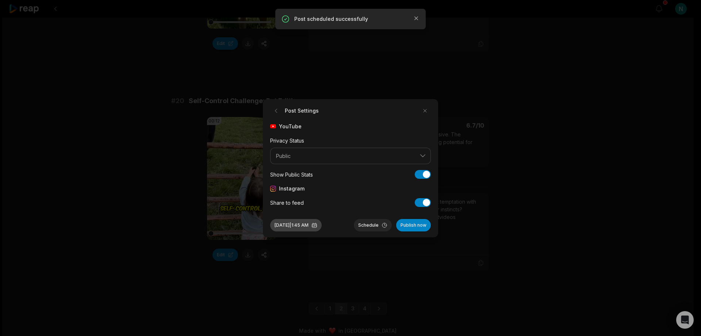
click at [322, 222] on button "Oct 8, 2025 | 1:45 AM" at bounding box center [295, 225] width 51 height 12
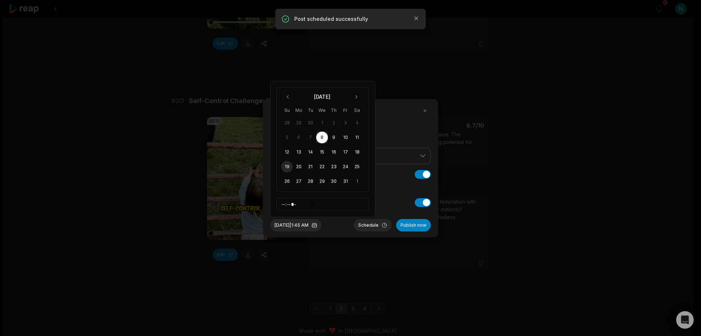
click at [286, 167] on button "19" at bounding box center [287, 167] width 12 height 12
click at [373, 223] on button "Schedule" at bounding box center [373, 225] width 38 height 12
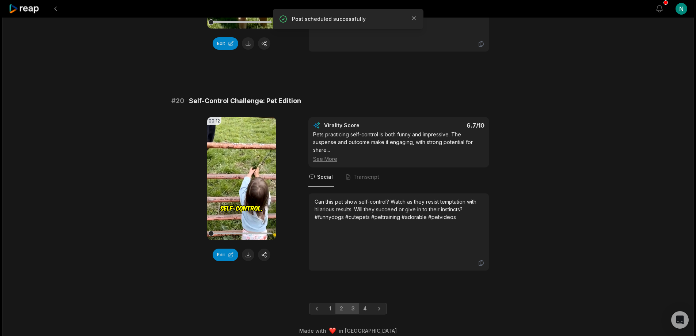
click at [356, 302] on link "3" at bounding box center [353, 308] width 12 height 12
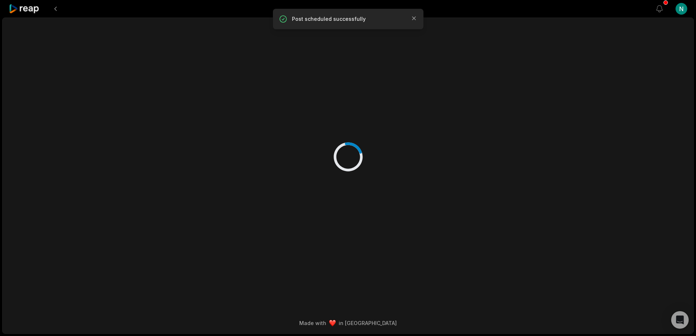
scroll to position [0, 0]
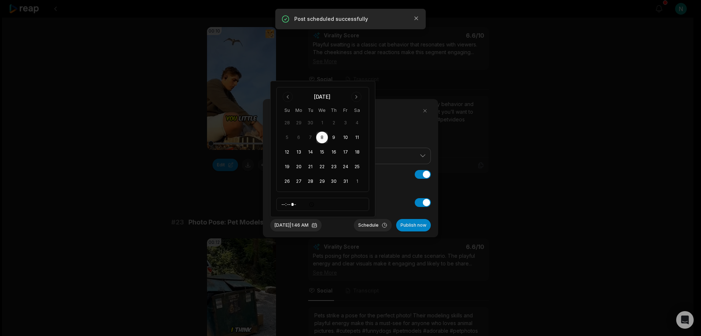
click at [300, 167] on button "20" at bounding box center [299, 167] width 12 height 12
click at [372, 225] on button "Schedule" at bounding box center [373, 225] width 38 height 12
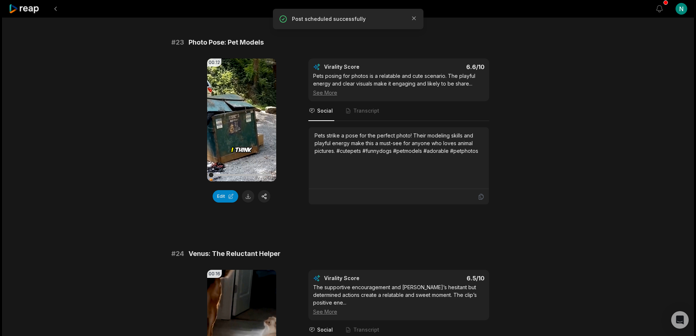
scroll to position [475, 0]
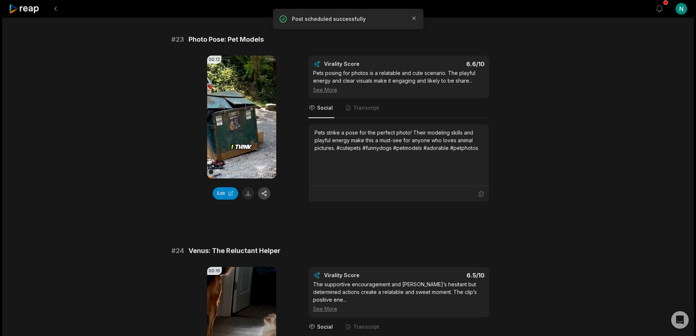
click at [264, 191] on button "button" at bounding box center [264, 193] width 12 height 12
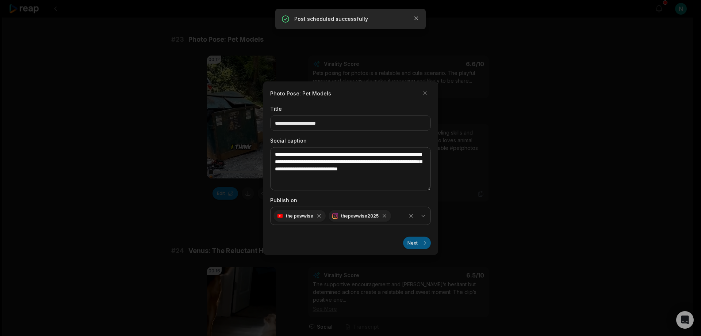
click at [423, 245] on button "Next" at bounding box center [417, 242] width 28 height 12
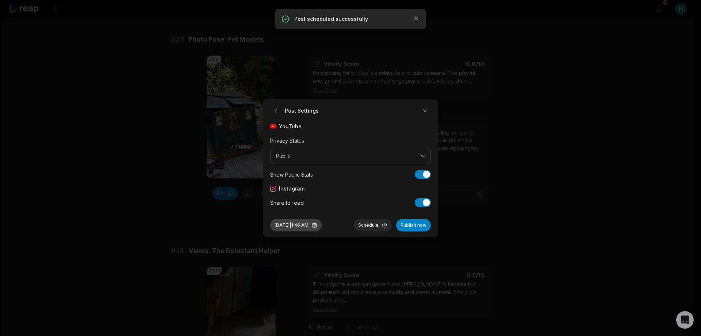
click at [322, 226] on button "Oct 8, 2025 | 1:46 AM" at bounding box center [295, 225] width 51 height 12
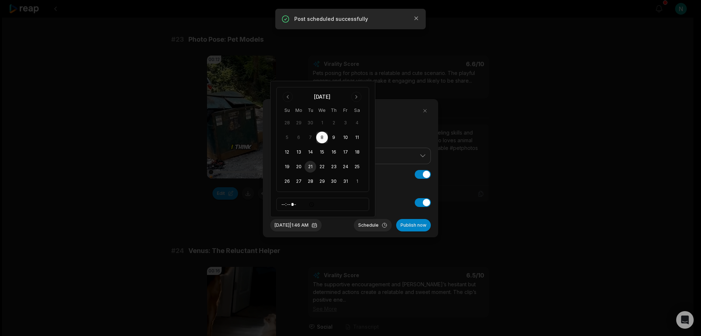
click at [309, 167] on button "21" at bounding box center [311, 167] width 12 height 12
click at [375, 222] on button "Schedule" at bounding box center [373, 225] width 38 height 12
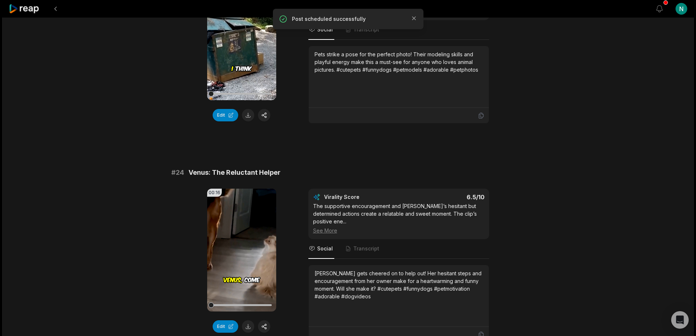
scroll to position [657, 0]
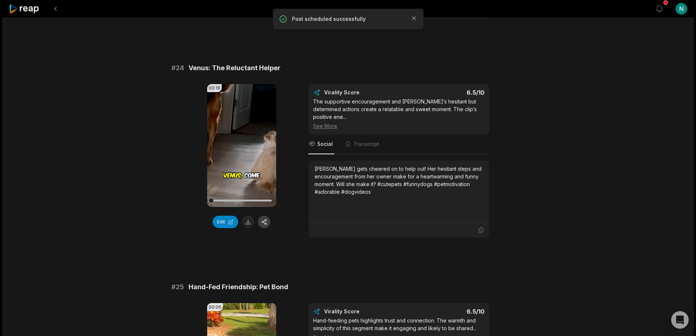
click at [265, 221] on button "button" at bounding box center [264, 221] width 12 height 12
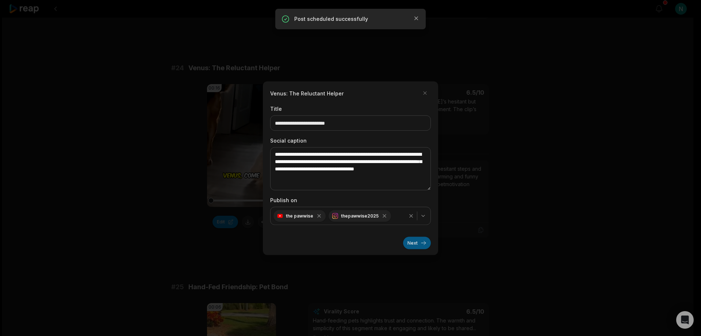
click at [408, 242] on button "Next" at bounding box center [417, 242] width 28 height 12
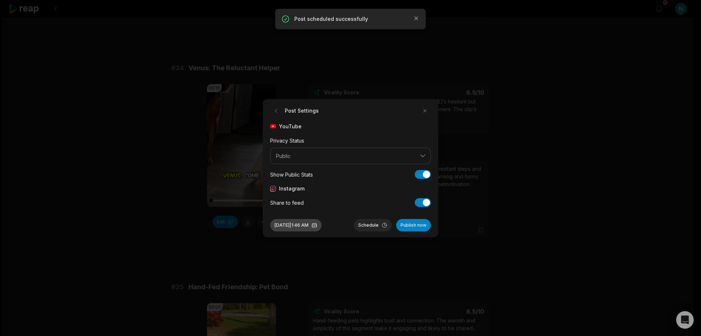
click at [322, 223] on button "Oct 8, 2025 | 1:46 AM" at bounding box center [295, 225] width 51 height 12
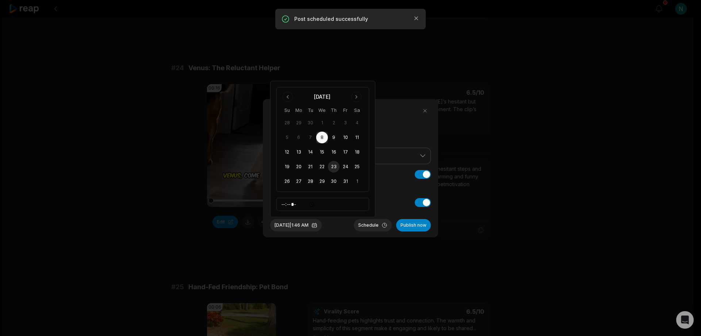
click at [335, 165] on button "23" at bounding box center [334, 167] width 12 height 12
click at [367, 226] on button "Schedule" at bounding box center [373, 225] width 38 height 12
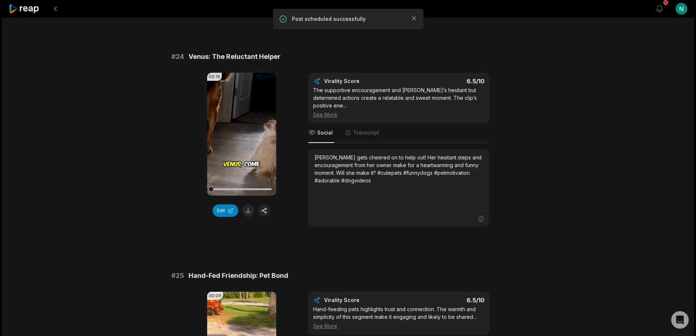
scroll to position [840, 0]
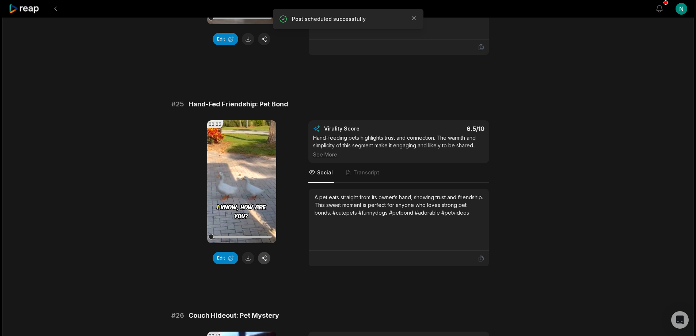
click at [264, 252] on button "button" at bounding box center [264, 258] width 12 height 12
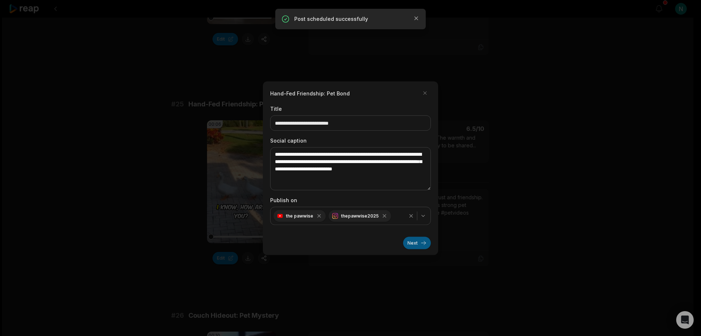
click at [411, 244] on button "Next" at bounding box center [417, 242] width 28 height 12
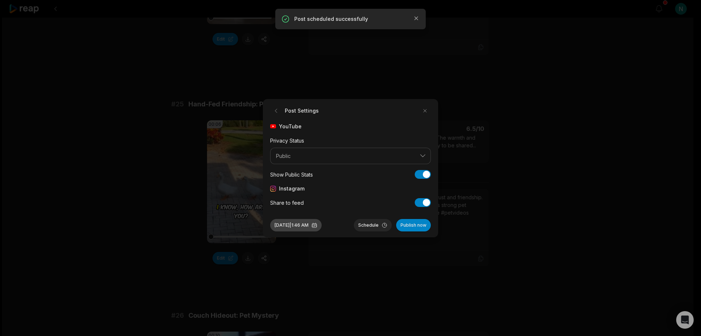
click at [322, 225] on button "Oct 8, 2025 | 1:46 AM" at bounding box center [295, 225] width 51 height 12
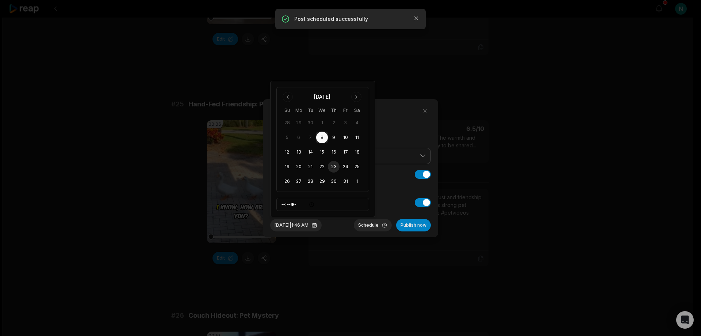
click at [335, 168] on button "23" at bounding box center [334, 167] width 12 height 12
click at [376, 226] on button "Schedule" at bounding box center [373, 225] width 38 height 12
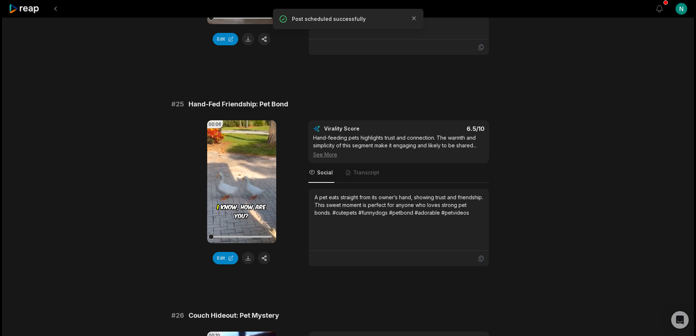
click at [140, 250] on div "01:02:07 PWW OCT Clip 4 hours ago English en 00:00 - 01:02:07 Portrait 25 fps B…" at bounding box center [347, 289] width 691 height 2222
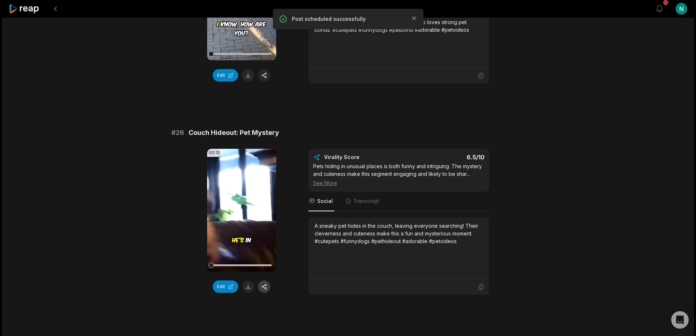
click at [266, 280] on button "button" at bounding box center [264, 286] width 12 height 12
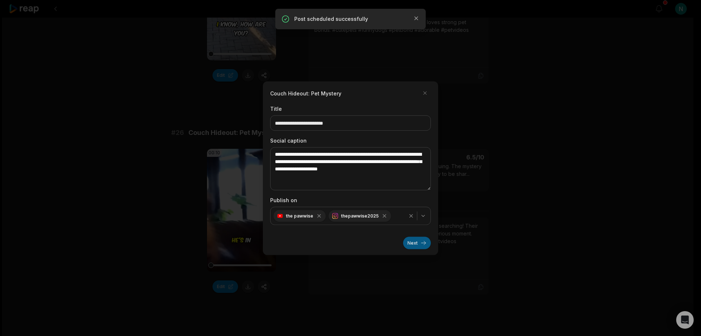
click at [411, 241] on button "Next" at bounding box center [417, 242] width 28 height 12
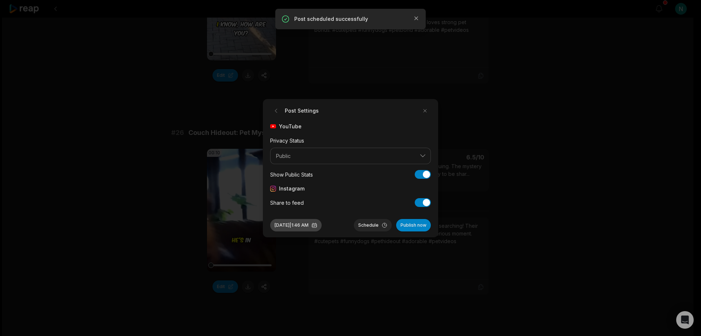
click at [322, 225] on button "Oct 8, 2025 | 1:46 AM" at bounding box center [295, 225] width 51 height 12
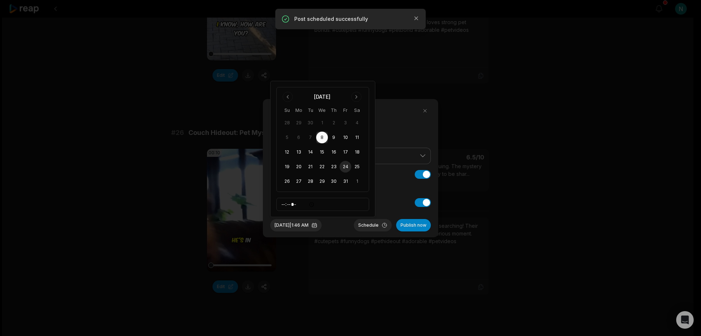
click at [344, 166] on button "24" at bounding box center [346, 167] width 12 height 12
click at [366, 226] on button "Schedule" at bounding box center [373, 225] width 38 height 12
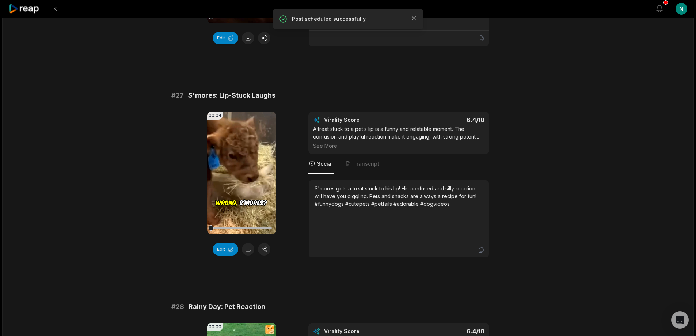
scroll to position [1278, 0]
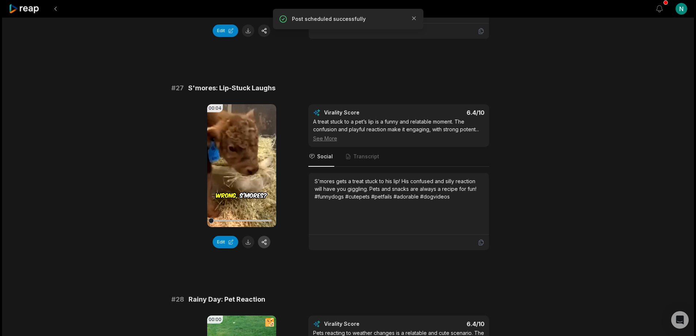
click at [264, 236] on button "button" at bounding box center [264, 242] width 12 height 12
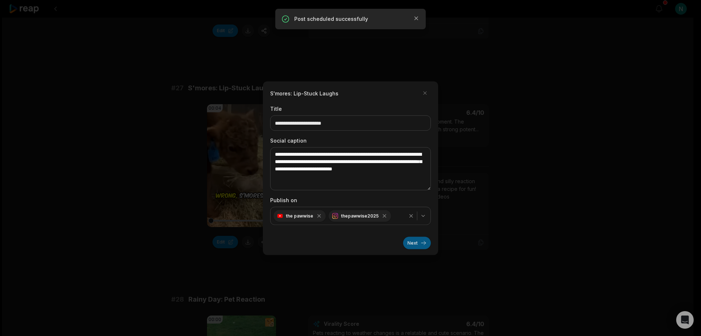
click at [409, 241] on button "Next" at bounding box center [417, 242] width 28 height 12
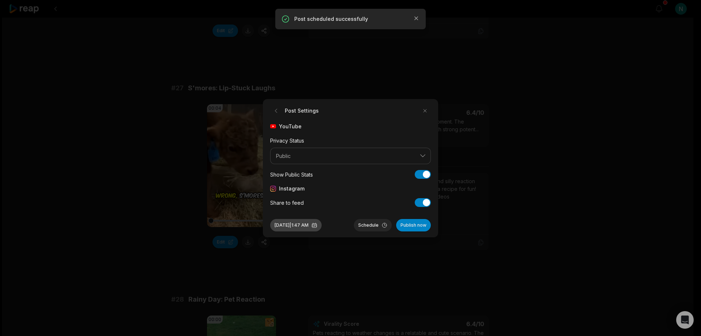
click at [322, 225] on button "[DATE] 1:47 AM" at bounding box center [295, 225] width 51 height 12
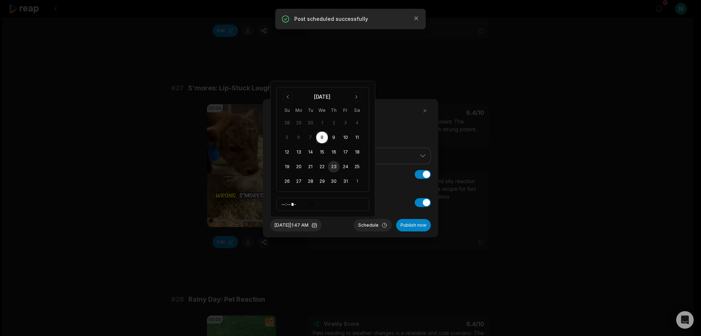
click at [332, 165] on button "23" at bounding box center [334, 167] width 12 height 12
click at [370, 225] on button "Schedule" at bounding box center [373, 225] width 38 height 12
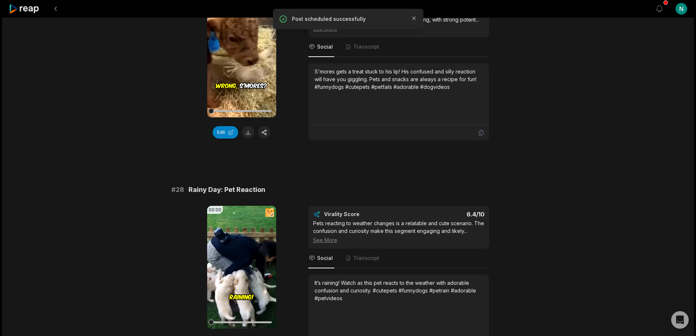
scroll to position [1497, 0]
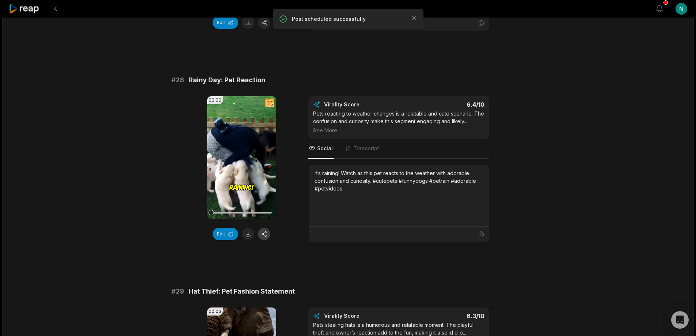
click at [263, 228] on button "button" at bounding box center [264, 234] width 12 height 12
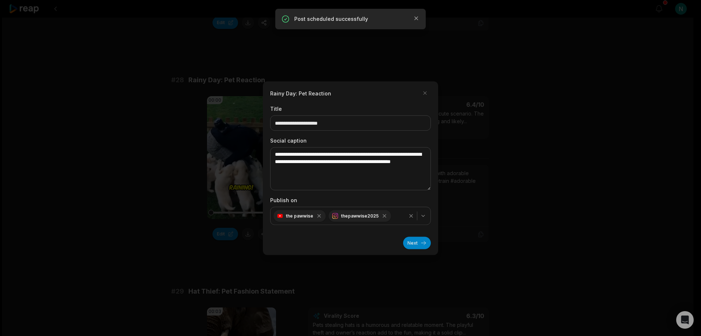
click at [412, 242] on button "Next" at bounding box center [417, 242] width 28 height 12
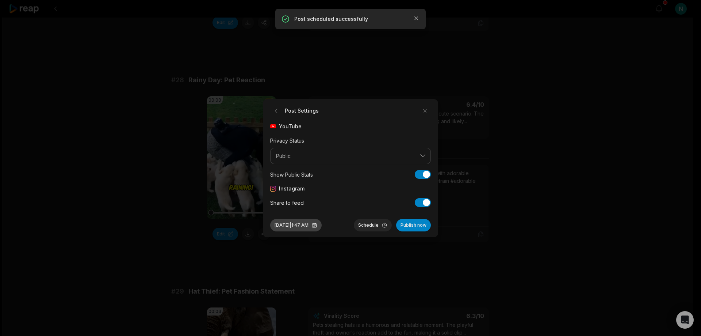
click at [322, 224] on button "[DATE] 1:47 AM" at bounding box center [295, 225] width 51 height 12
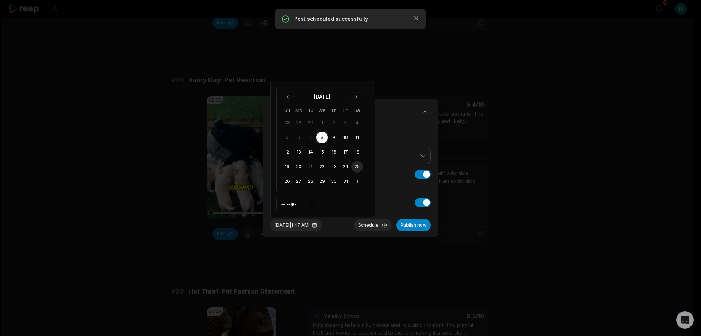
click at [356, 167] on button "25" at bounding box center [357, 167] width 12 height 12
click at [370, 224] on button "Schedule" at bounding box center [373, 225] width 38 height 12
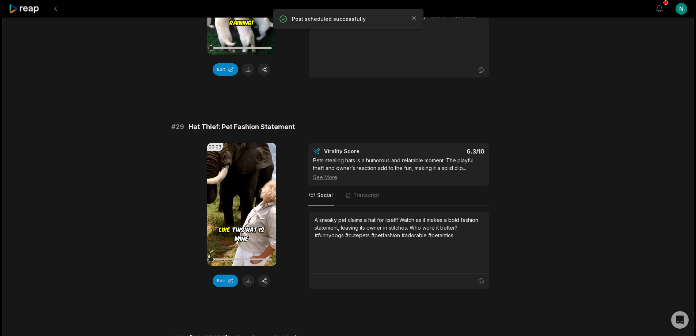
scroll to position [1680, 0]
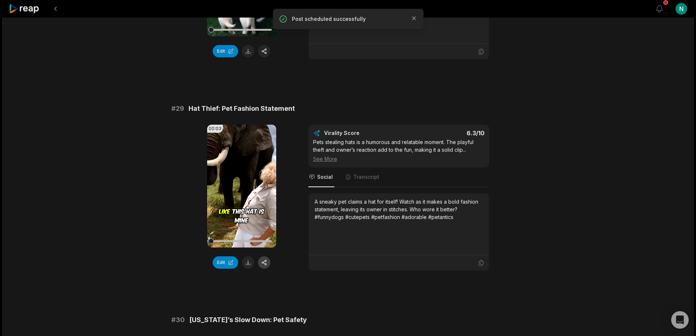
click at [265, 256] on button "button" at bounding box center [264, 262] width 12 height 12
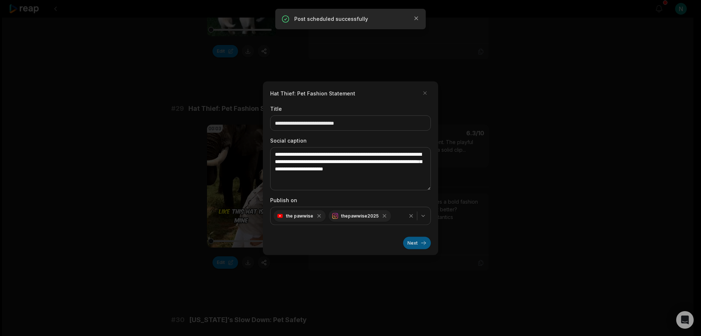
click at [417, 240] on button "Next" at bounding box center [417, 242] width 28 height 12
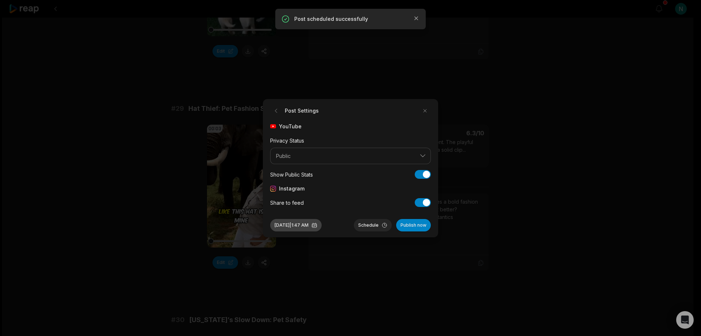
click at [322, 224] on button "[DATE] 1:47 AM" at bounding box center [295, 225] width 51 height 12
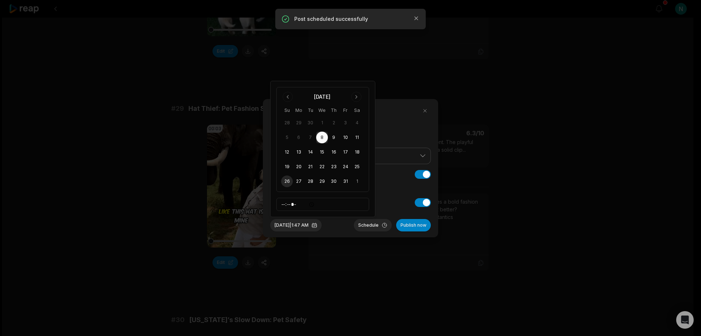
click at [286, 183] on button "26" at bounding box center [287, 181] width 12 height 12
click at [370, 225] on button "Schedule" at bounding box center [373, 225] width 38 height 12
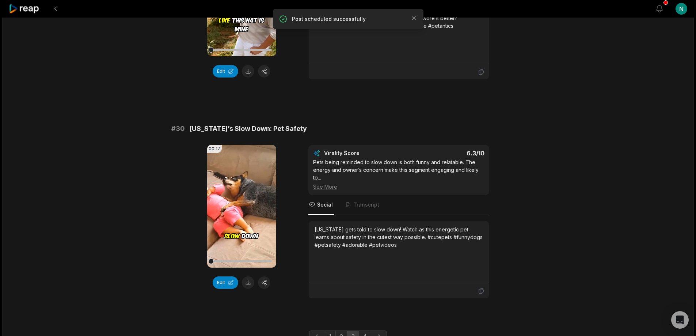
scroll to position [1899, 0]
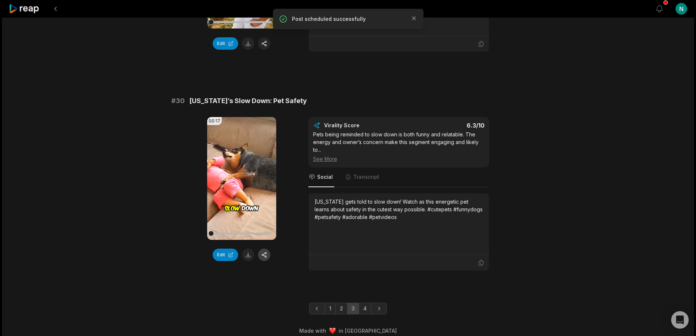
click at [263, 248] on button "button" at bounding box center [264, 254] width 12 height 12
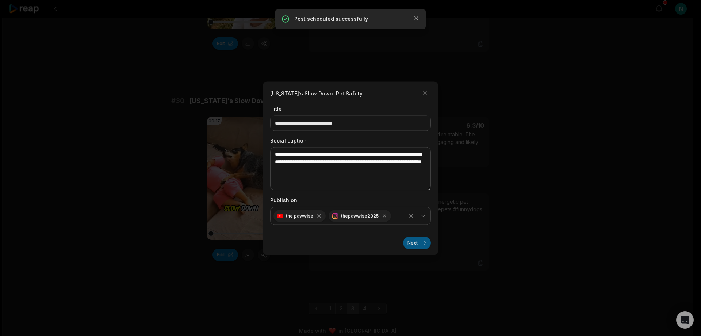
click at [413, 244] on button "Next" at bounding box center [417, 242] width 28 height 12
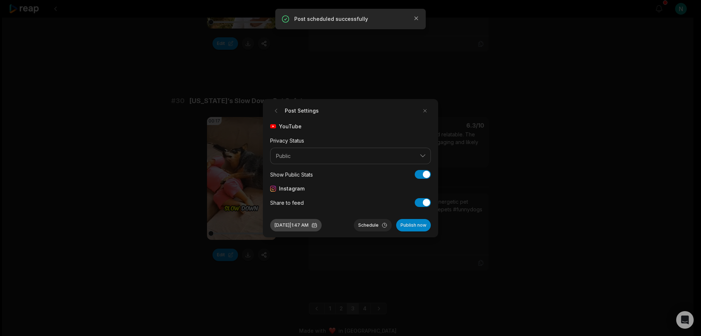
click at [322, 224] on button "[DATE] 1:47 AM" at bounding box center [295, 225] width 51 height 12
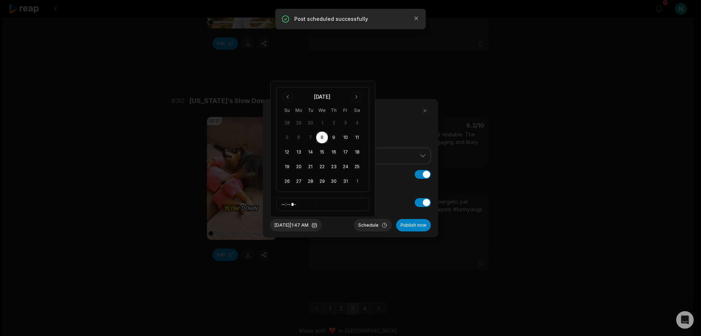
click at [295, 176] on td "27" at bounding box center [299, 181] width 12 height 12
click at [299, 178] on button "27" at bounding box center [299, 181] width 12 height 12
click at [370, 225] on button "Schedule" at bounding box center [373, 225] width 38 height 12
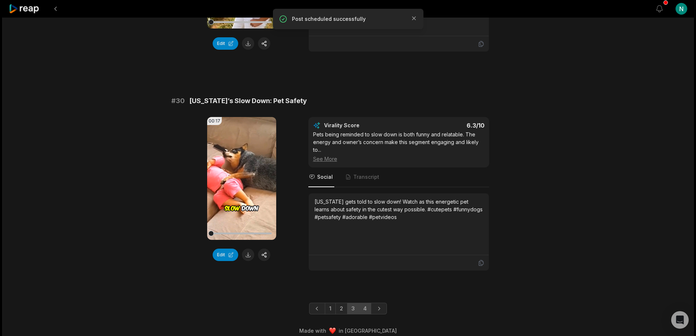
click at [363, 302] on link "4" at bounding box center [365, 308] width 12 height 12
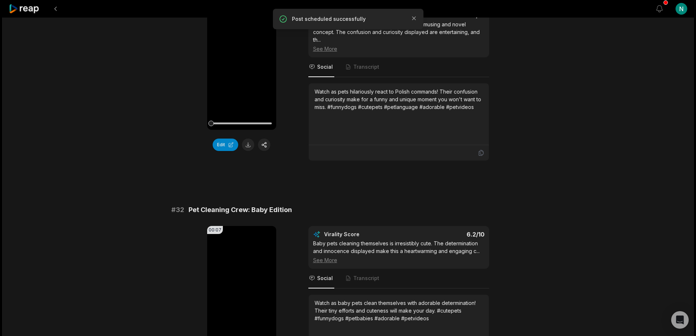
scroll to position [329, 0]
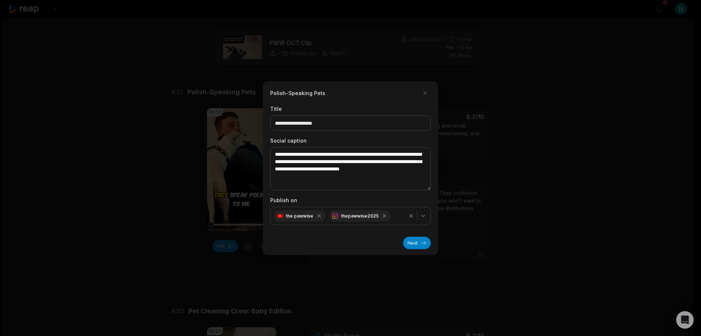
click at [419, 241] on button "Next" at bounding box center [417, 242] width 28 height 12
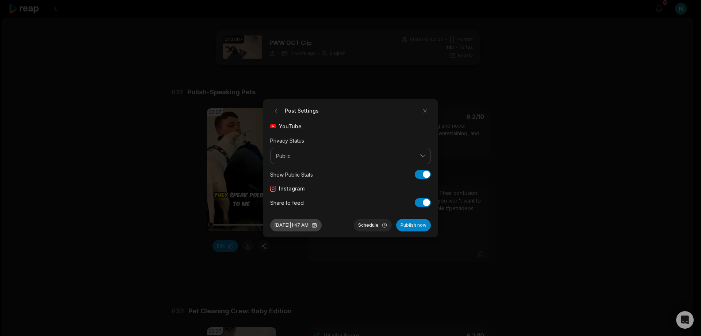
click at [322, 225] on button "[DATE] 1:47 AM" at bounding box center [295, 225] width 51 height 12
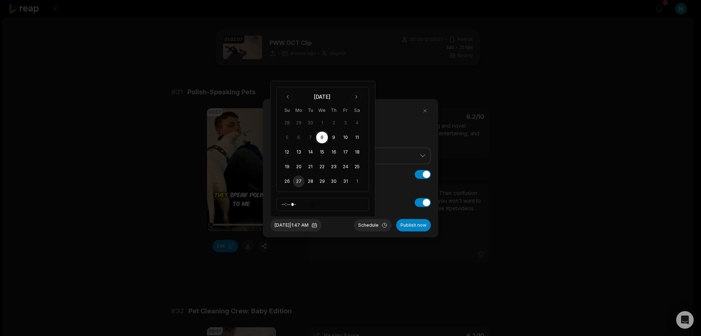
click at [299, 181] on button "27" at bounding box center [299, 181] width 12 height 12
click at [369, 223] on button "Schedule" at bounding box center [373, 225] width 38 height 12
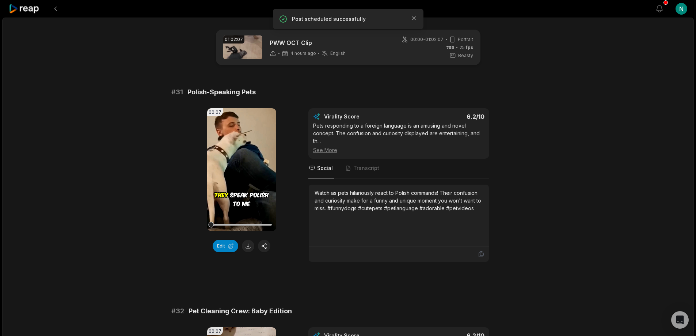
scroll to position [183, 0]
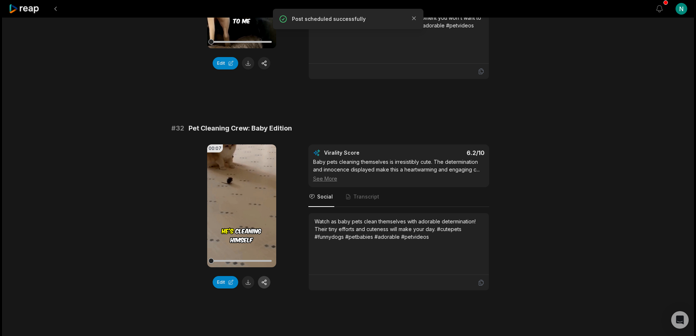
click at [263, 280] on button "button" at bounding box center [264, 282] width 12 height 12
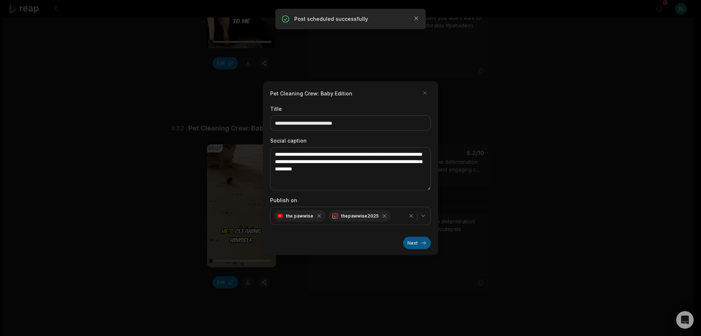
click at [408, 244] on button "Next" at bounding box center [417, 242] width 28 height 12
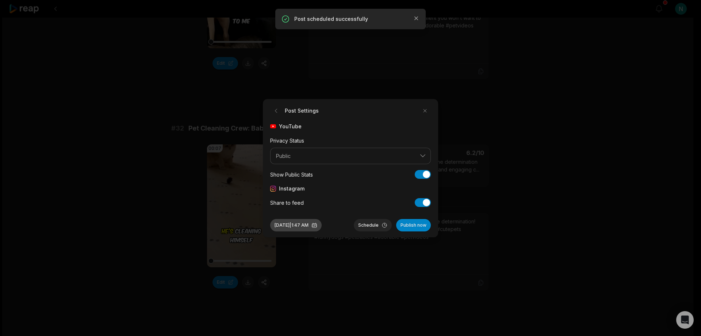
click at [322, 226] on button "[DATE] 1:47 AM" at bounding box center [295, 225] width 51 height 12
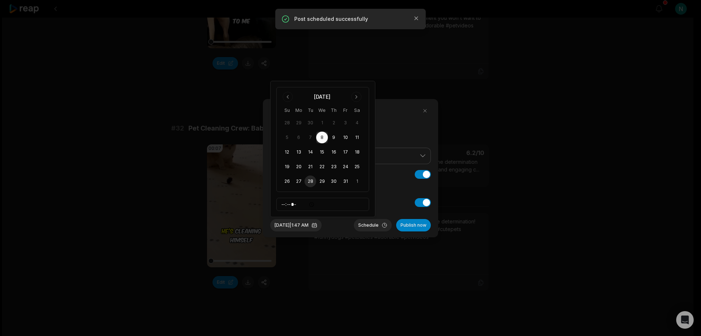
click at [309, 179] on button "28" at bounding box center [311, 181] width 12 height 12
click at [369, 225] on button "Schedule" at bounding box center [373, 225] width 38 height 12
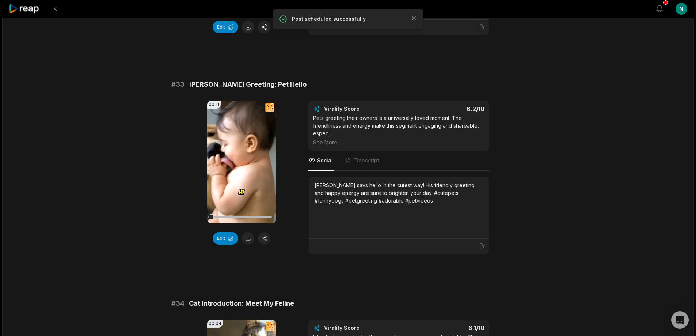
scroll to position [438, 0]
click at [267, 237] on button "button" at bounding box center [264, 237] width 12 height 12
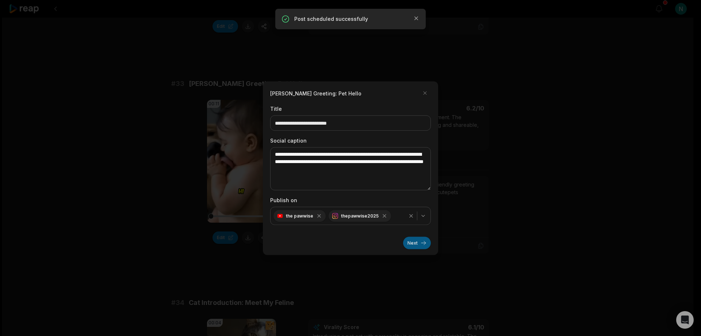
click at [412, 246] on button "Next" at bounding box center [417, 242] width 28 height 12
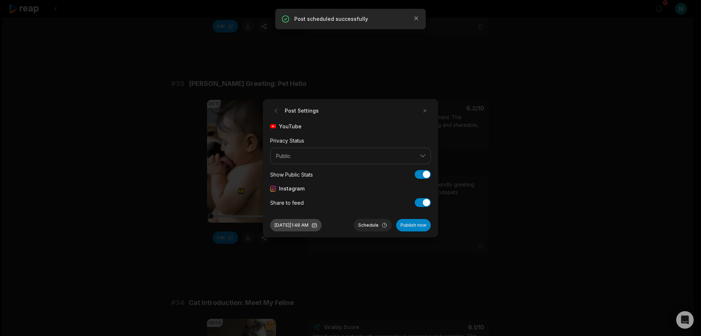
click at [322, 226] on button "[DATE] 1:48 AM" at bounding box center [295, 225] width 51 height 12
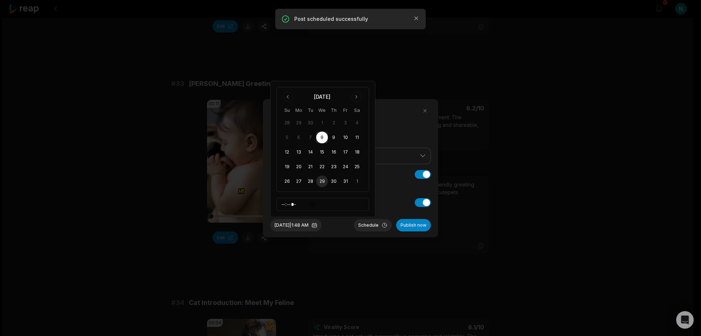
click at [323, 182] on button "29" at bounding box center [322, 181] width 12 height 12
click at [369, 227] on button "Schedule" at bounding box center [373, 225] width 38 height 12
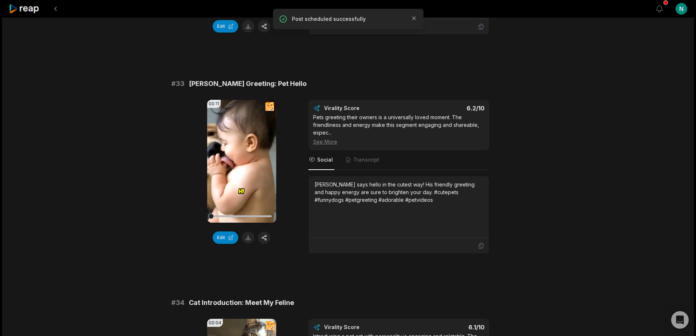
click at [294, 290] on div "# 31 Polish-Speaking Pets 00:07 Your browser does not support mp4 format. Edit …" at bounding box center [348, 268] width 354 height 1238
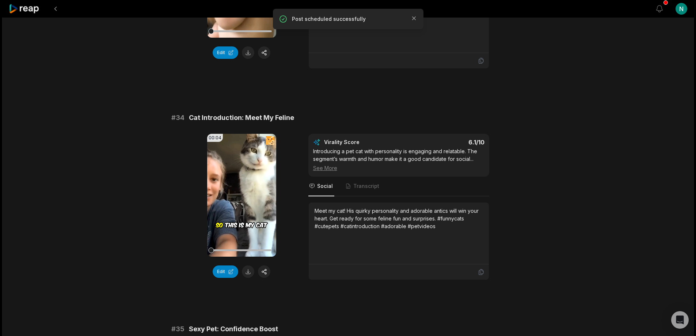
scroll to position [657, 0]
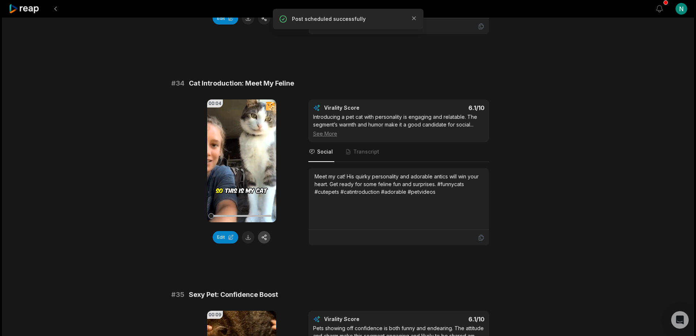
click at [266, 237] on button "button" at bounding box center [264, 237] width 12 height 12
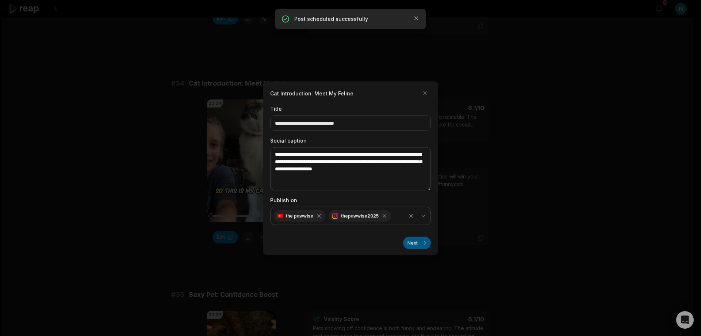
click at [407, 243] on button "Next" at bounding box center [417, 242] width 28 height 12
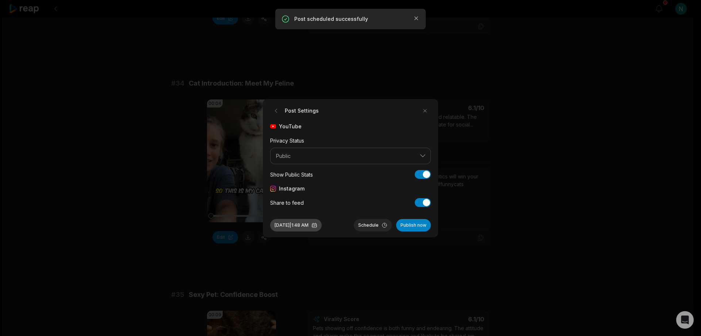
click at [322, 225] on button "[DATE] 1:48 AM" at bounding box center [295, 225] width 51 height 12
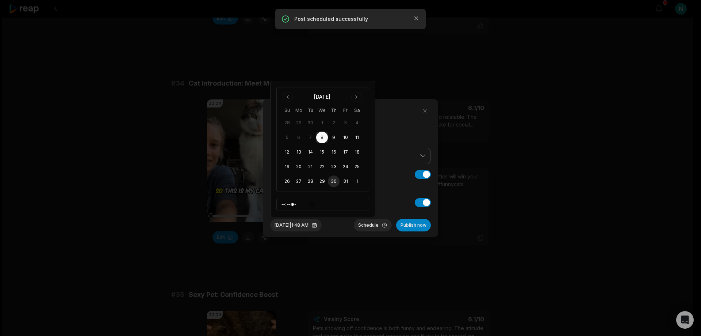
click at [333, 180] on button "30" at bounding box center [334, 181] width 12 height 12
click at [364, 224] on button "Schedule" at bounding box center [373, 225] width 38 height 12
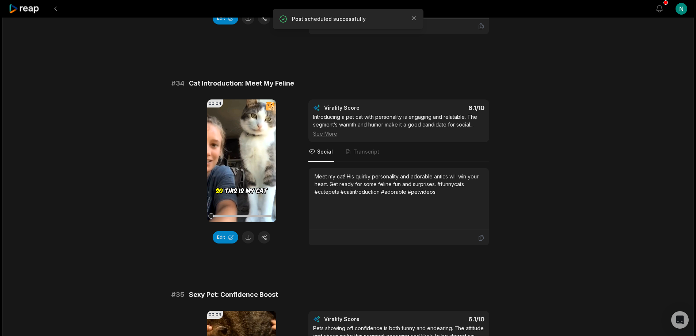
click at [297, 262] on div "# 31 Polish-Speaking Pets 00:07 Your browser does not support mp4 format. Edit …" at bounding box center [348, 49] width 354 height 1238
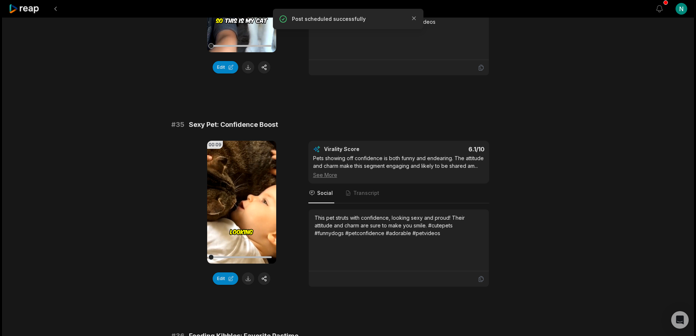
scroll to position [840, 0]
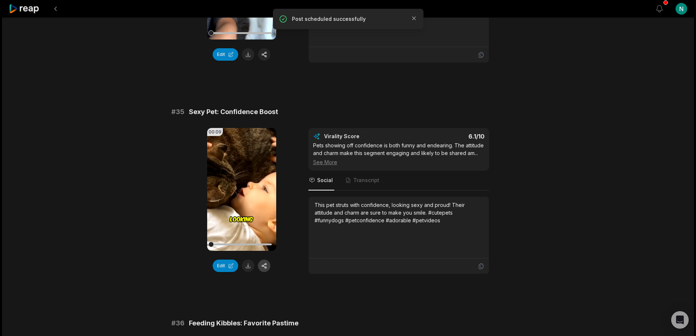
click at [267, 266] on button "button" at bounding box center [264, 265] width 12 height 12
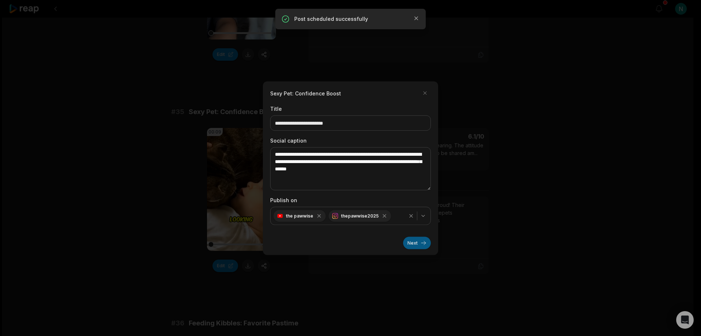
click at [406, 242] on button "Next" at bounding box center [417, 242] width 28 height 12
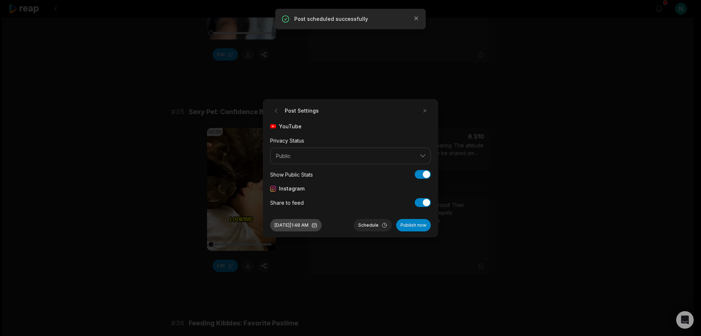
click at [322, 225] on button "[DATE] 1:48 AM" at bounding box center [295, 225] width 51 height 12
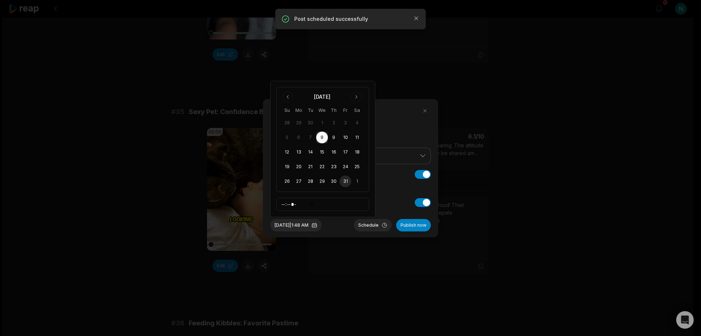
click at [346, 181] on button "31" at bounding box center [346, 181] width 12 height 12
click at [370, 224] on button "Schedule" at bounding box center [373, 225] width 38 height 12
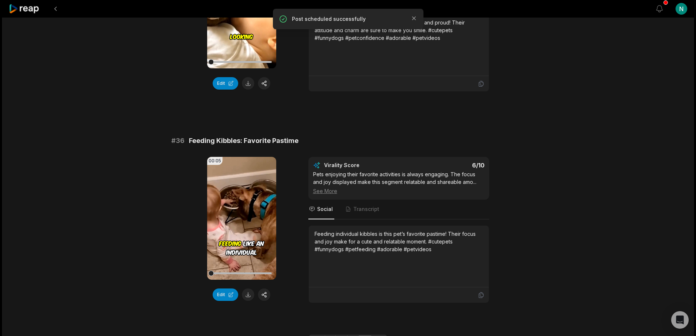
scroll to position [1062, 0]
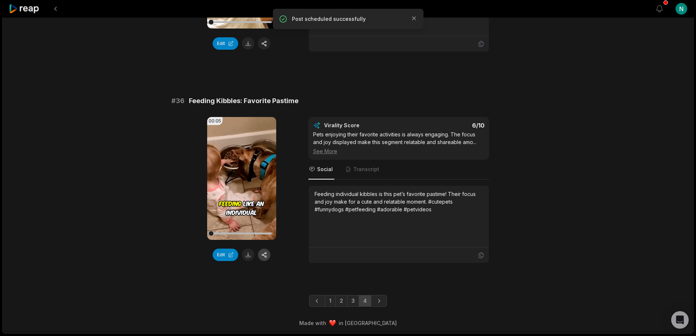
click at [266, 256] on button "button" at bounding box center [264, 254] width 12 height 12
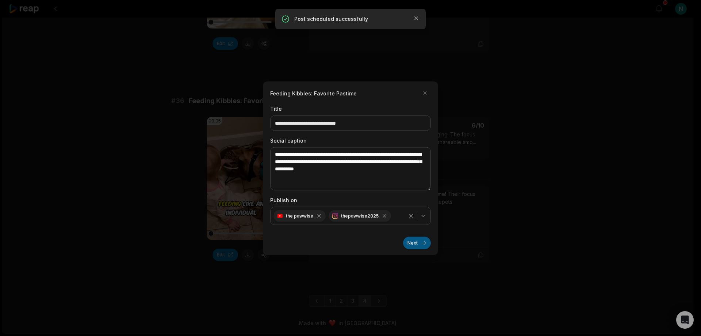
click at [412, 241] on button "Next" at bounding box center [417, 242] width 28 height 12
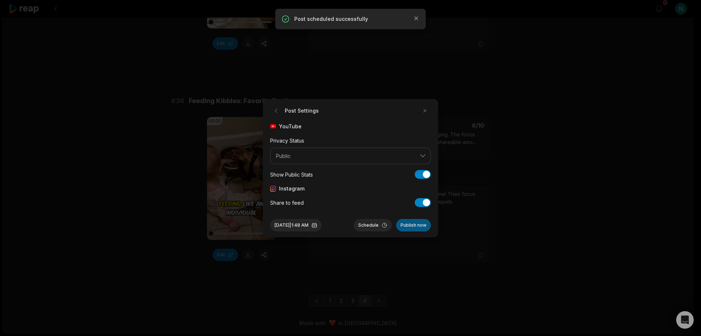
click at [409, 224] on button "Publish now" at bounding box center [413, 225] width 35 height 12
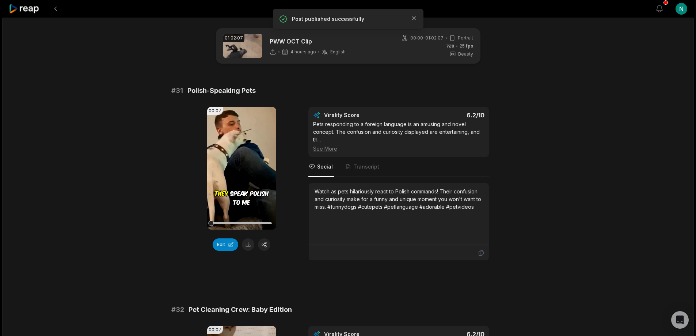
scroll to position [0, 0]
